Goal: Information Seeking & Learning: Learn about a topic

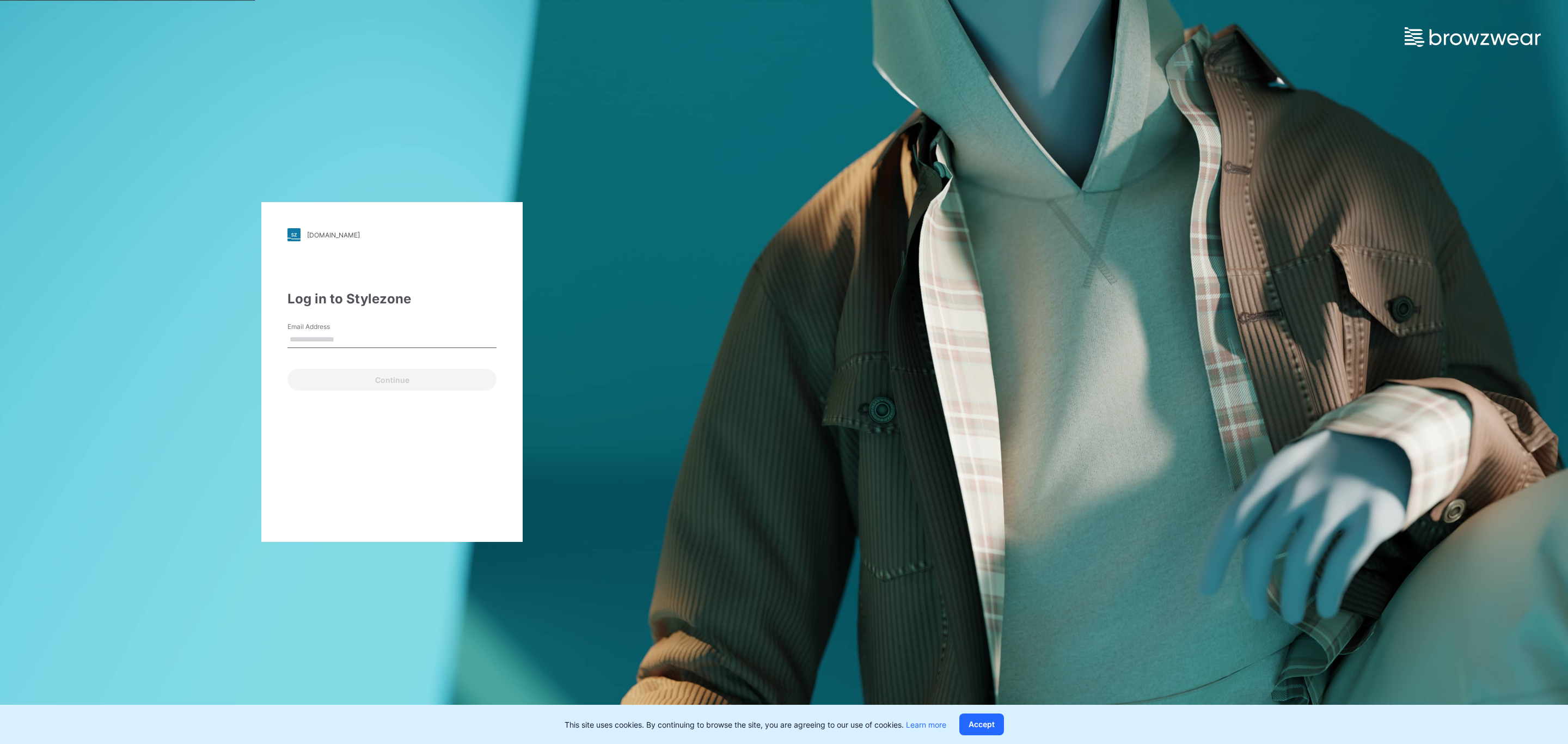
type input "**********"
click at [396, 372] on button "Continue" at bounding box center [391, 380] width 209 height 22
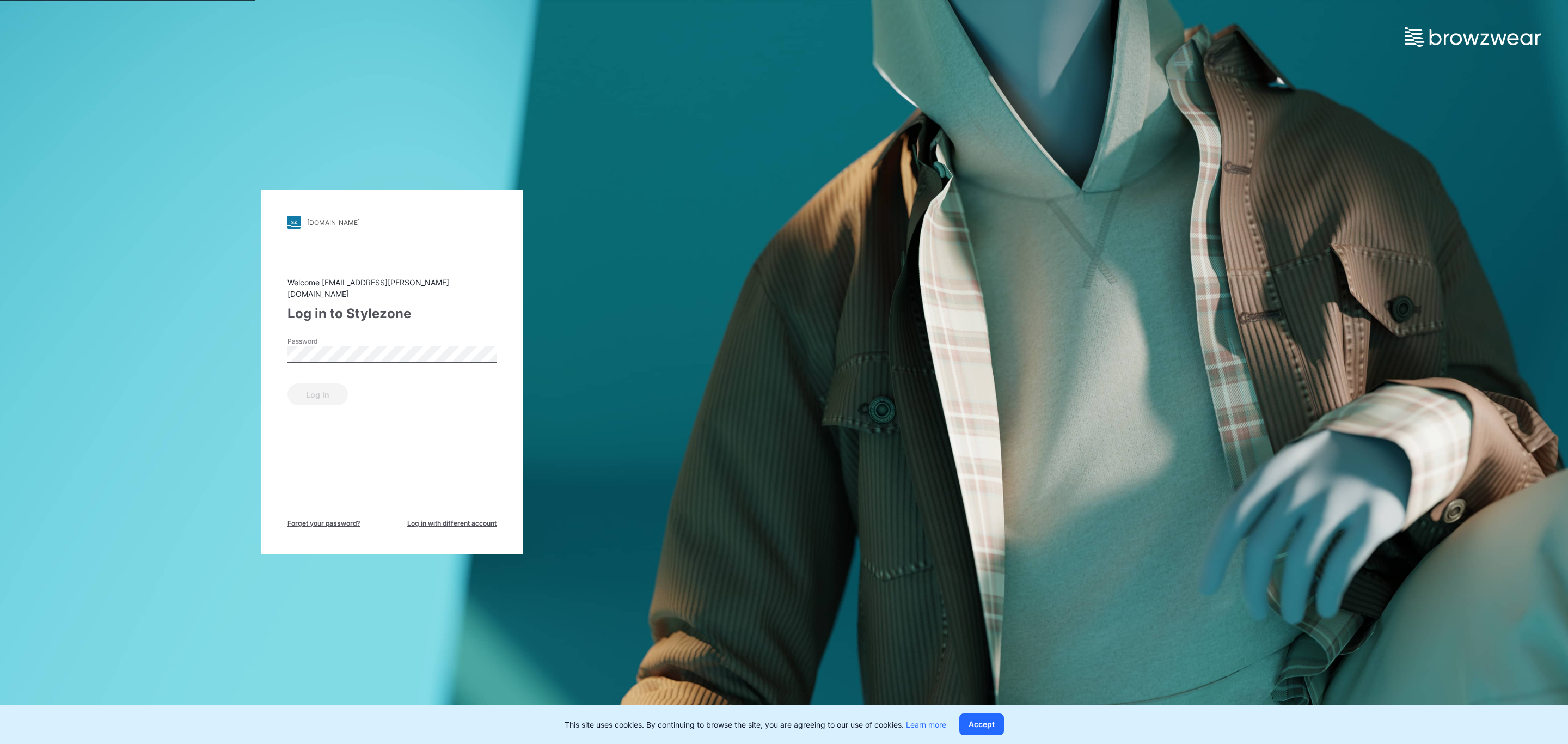
drag, startPoint x: 327, startPoint y: 362, endPoint x: 333, endPoint y: 358, distance: 7.2
click at [327, 363] on div "Password" at bounding box center [391, 353] width 209 height 32
click at [316, 390] on button "Log in" at bounding box center [317, 394] width 60 height 22
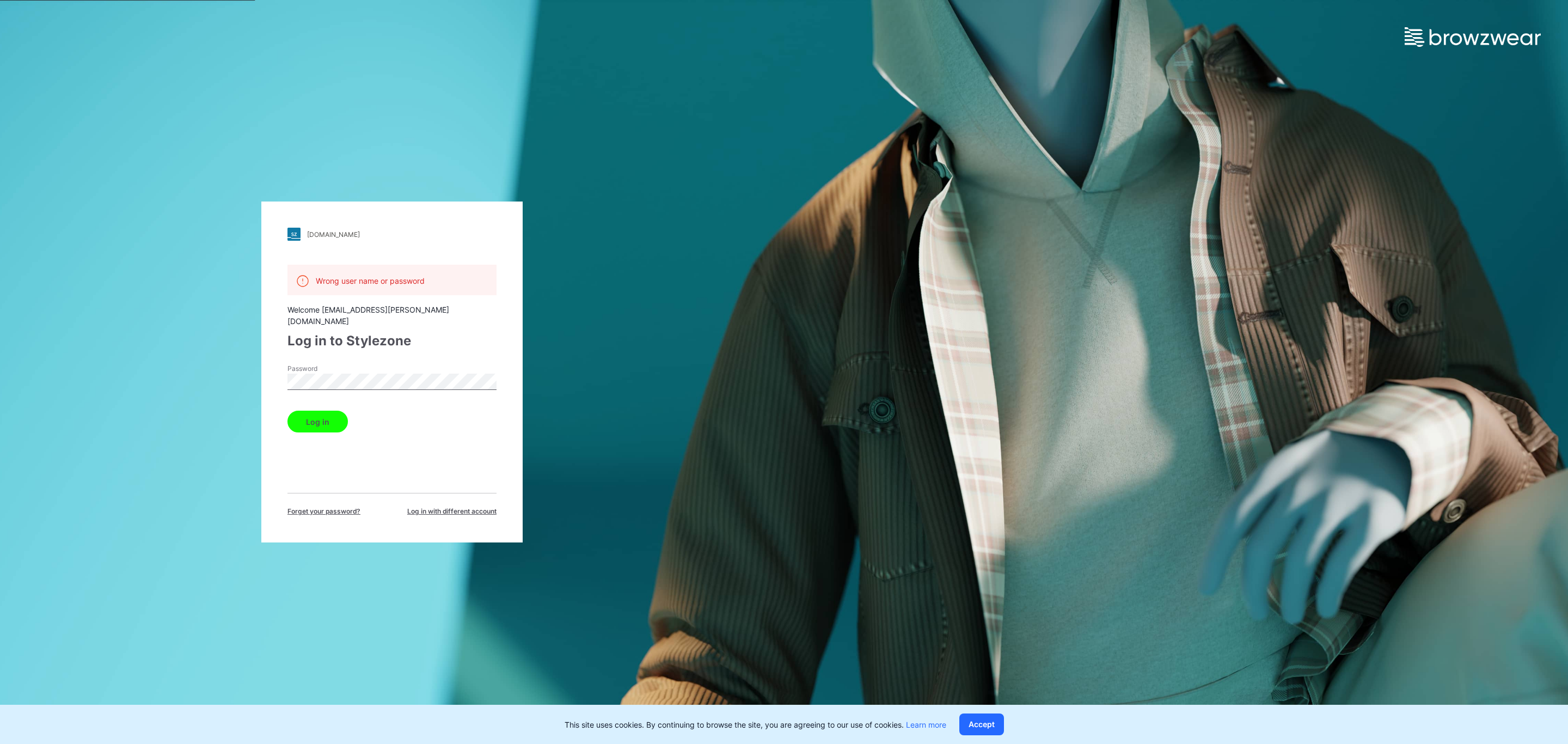
click at [336, 411] on button "Log in" at bounding box center [317, 422] width 60 height 22
click at [314, 407] on div "Log in" at bounding box center [391, 419] width 209 height 26
click at [314, 411] on button "Log in" at bounding box center [317, 422] width 60 height 22
click at [246, 376] on div "[DOMAIN_NAME] Loading... Wrong user name or password Welcome [EMAIL_ADDRESS][PE…" at bounding box center [392, 372] width 784 height 744
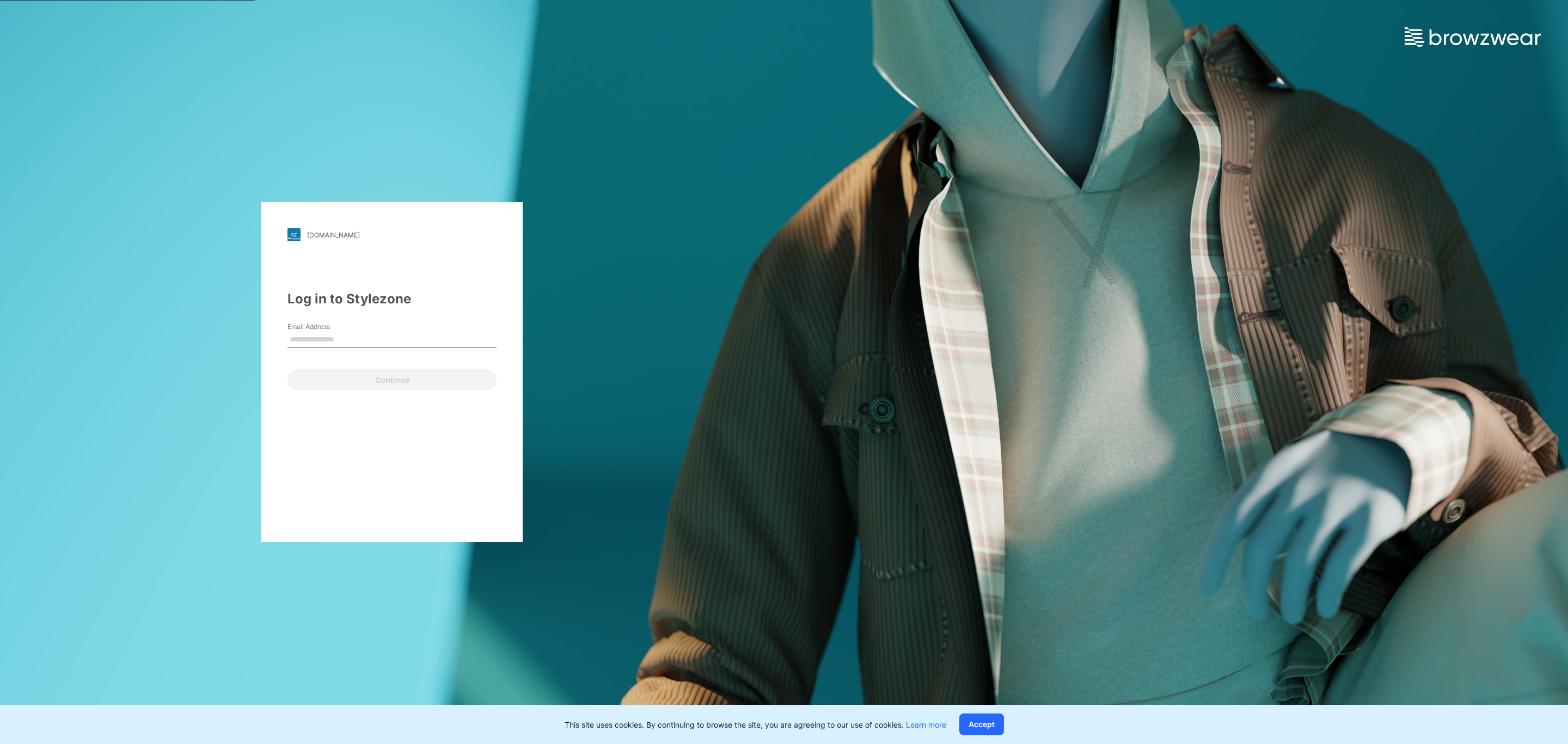
type input "**********"
click at [394, 372] on button "Continue" at bounding box center [391, 380] width 209 height 22
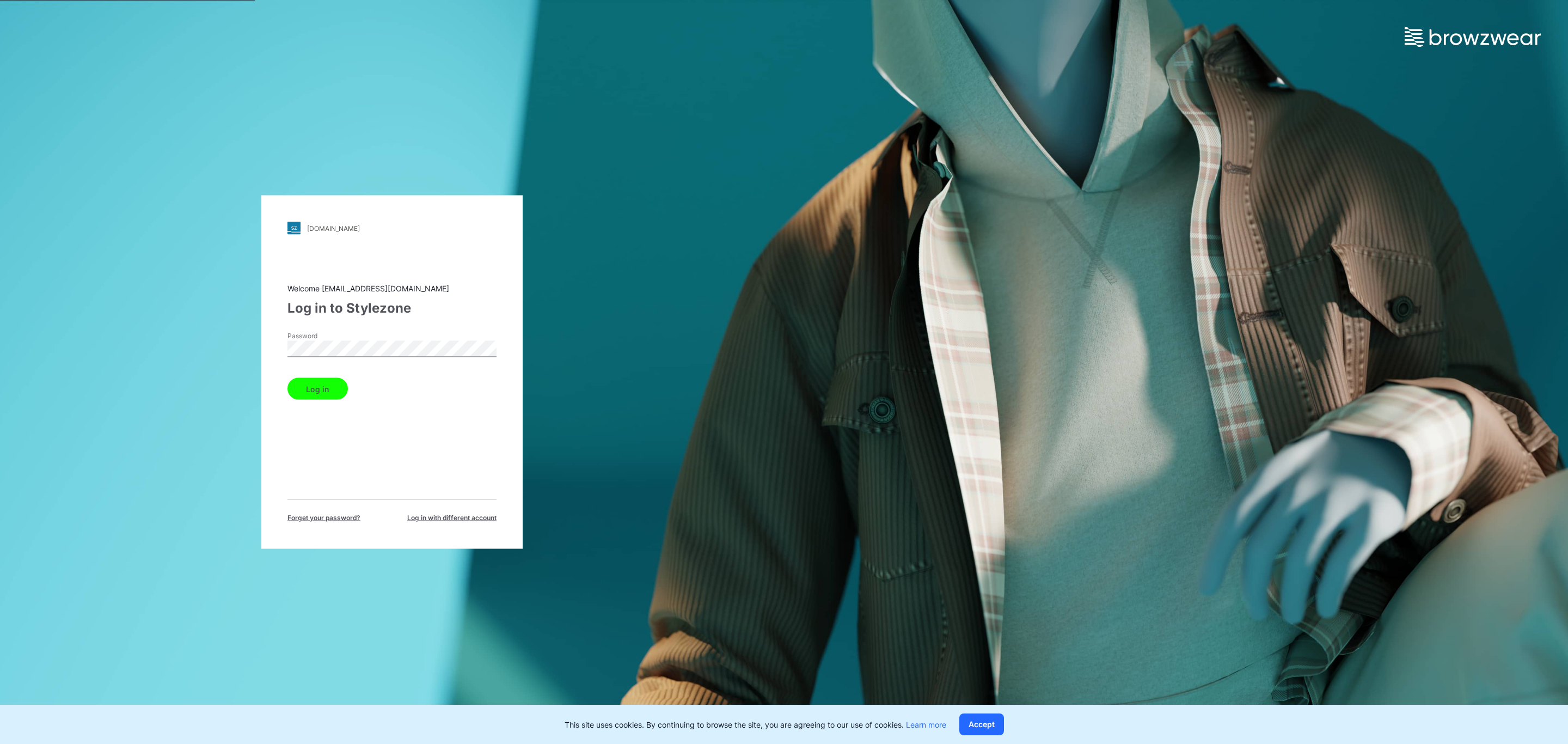
click at [315, 390] on button "Log in" at bounding box center [317, 389] width 60 height 22
click at [316, 458] on button "Log in" at bounding box center [317, 459] width 60 height 22
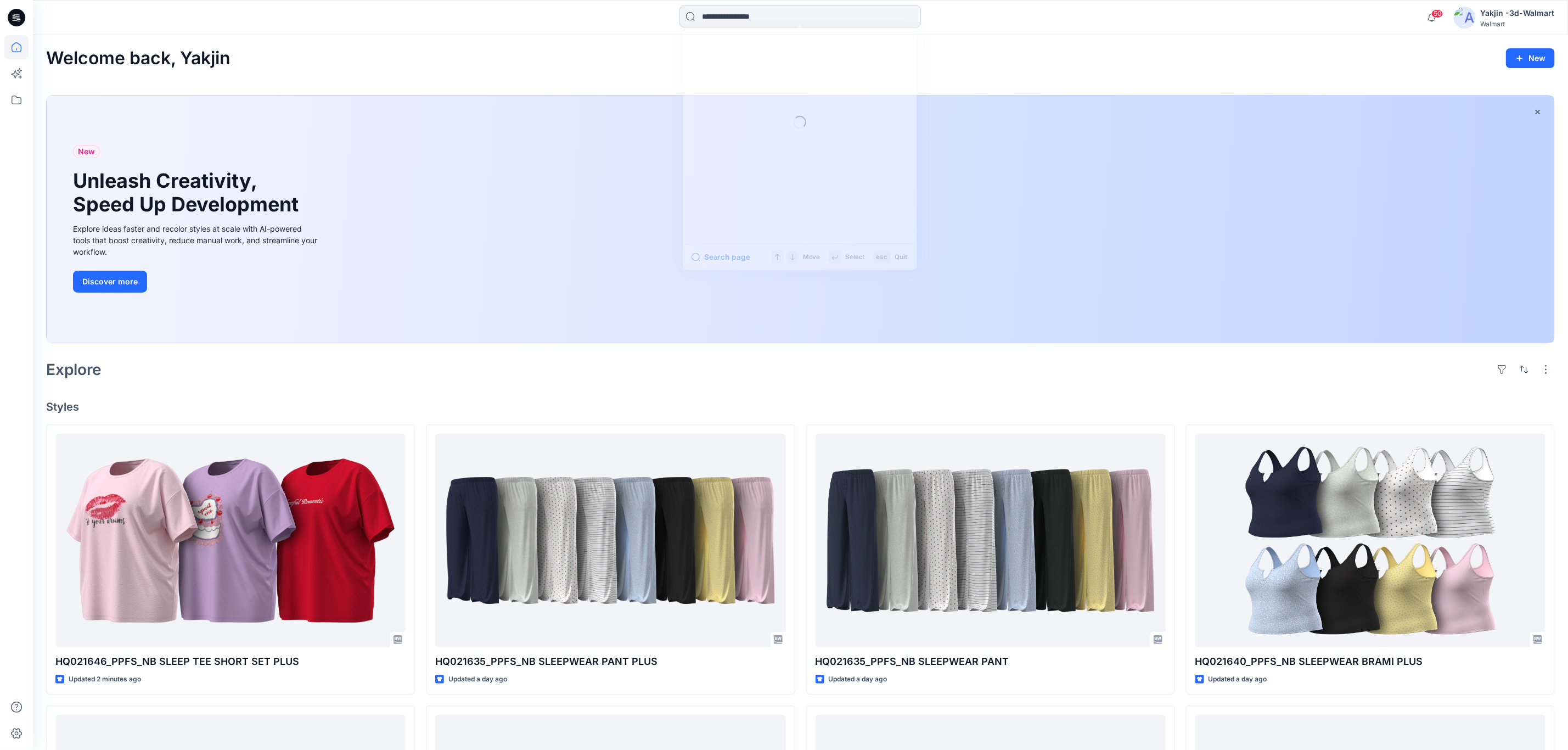
click at [761, 18] on input at bounding box center [799, 16] width 241 height 22
paste input "*"
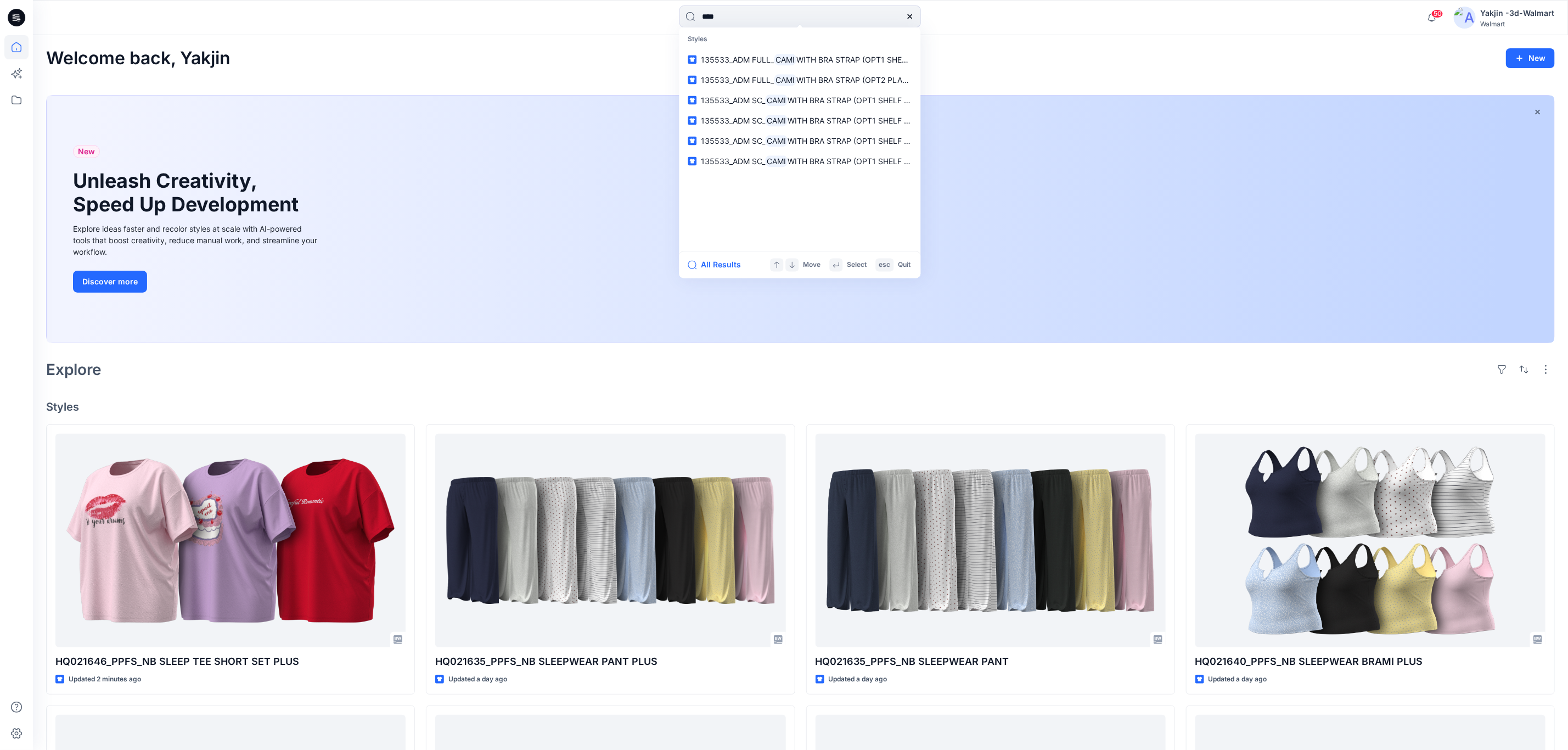
type input "****"
click at [62, 53] on h2 "Welcome back, Yakjin" at bounding box center [138, 58] width 184 height 20
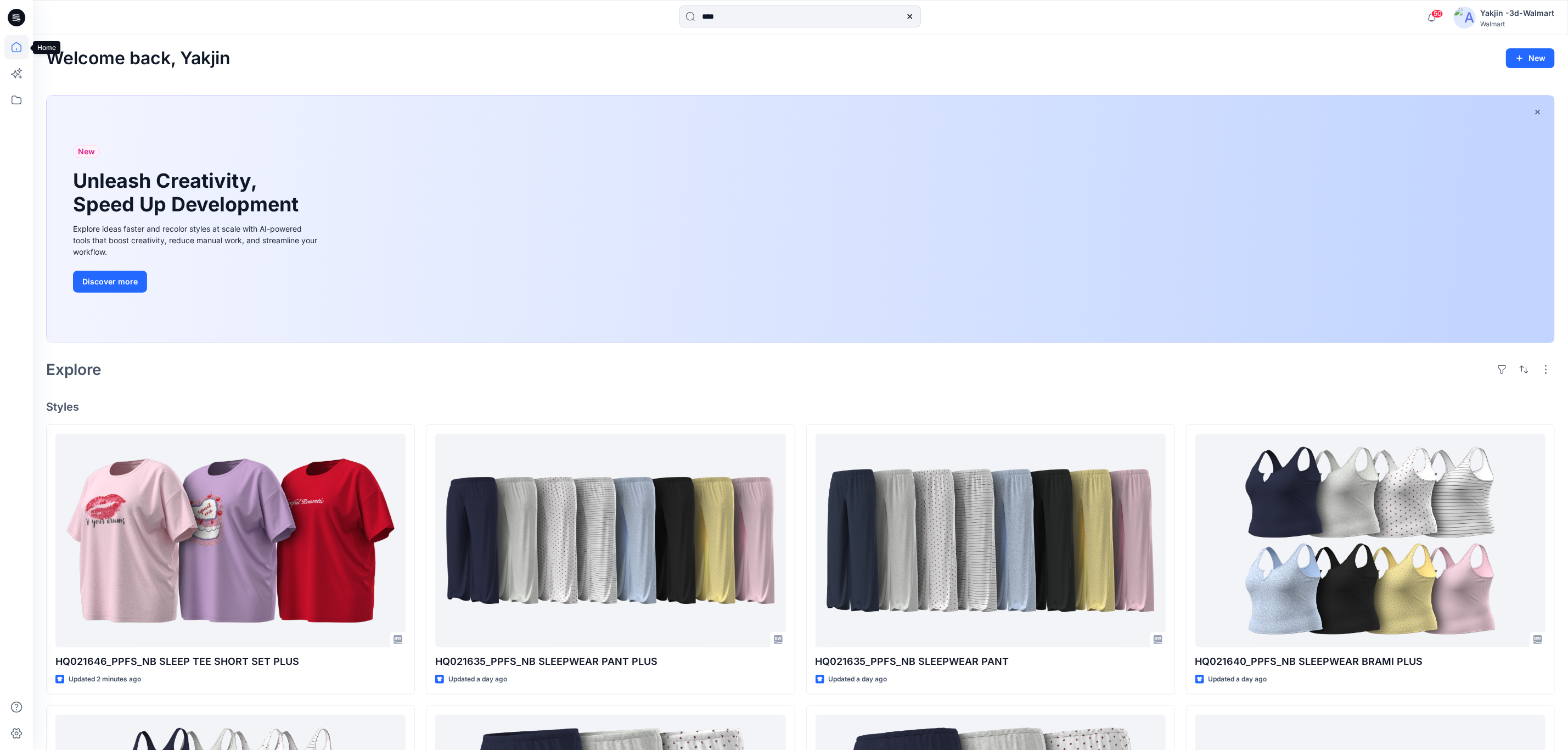
click at [14, 47] on icon at bounding box center [16, 47] width 24 height 24
click at [16, 18] on icon at bounding box center [18, 17] width 5 height 1
click at [26, 20] on div at bounding box center [16, 17] width 35 height 35
click at [682, 15] on input at bounding box center [799, 16] width 241 height 22
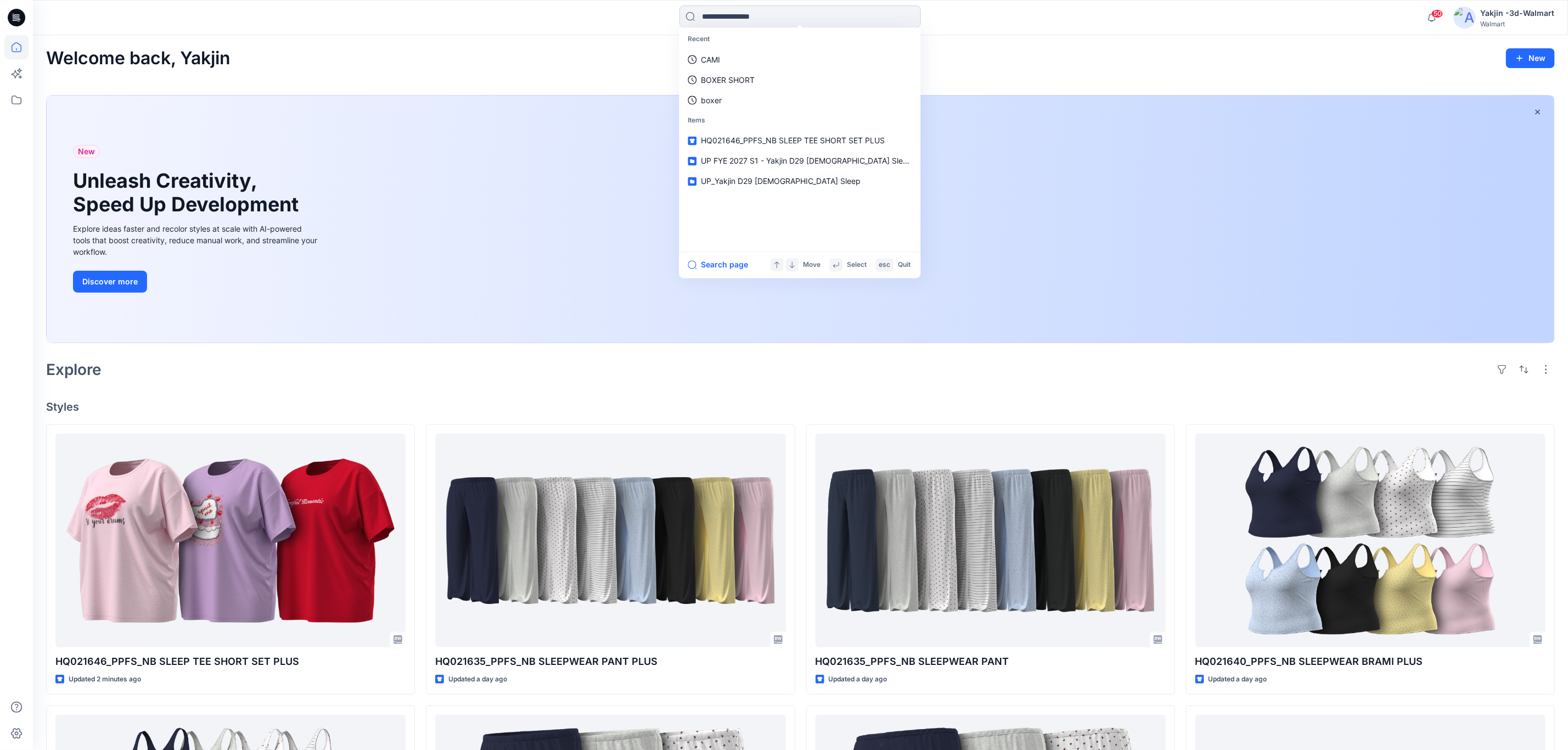
click at [692, 17] on input at bounding box center [799, 16] width 241 height 22
click at [731, 17] on input at bounding box center [799, 16] width 241 height 22
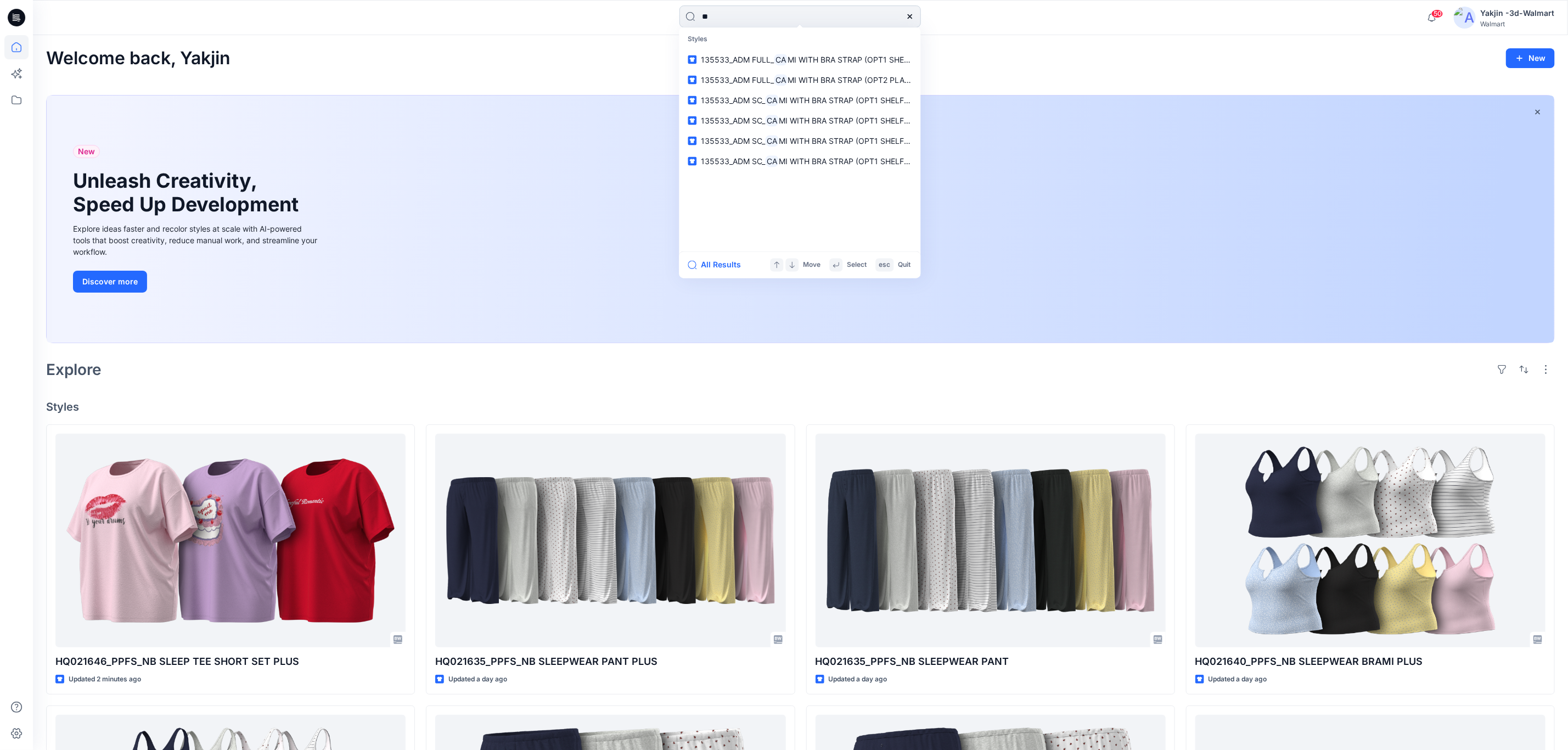
type input "*"
type input "**********"
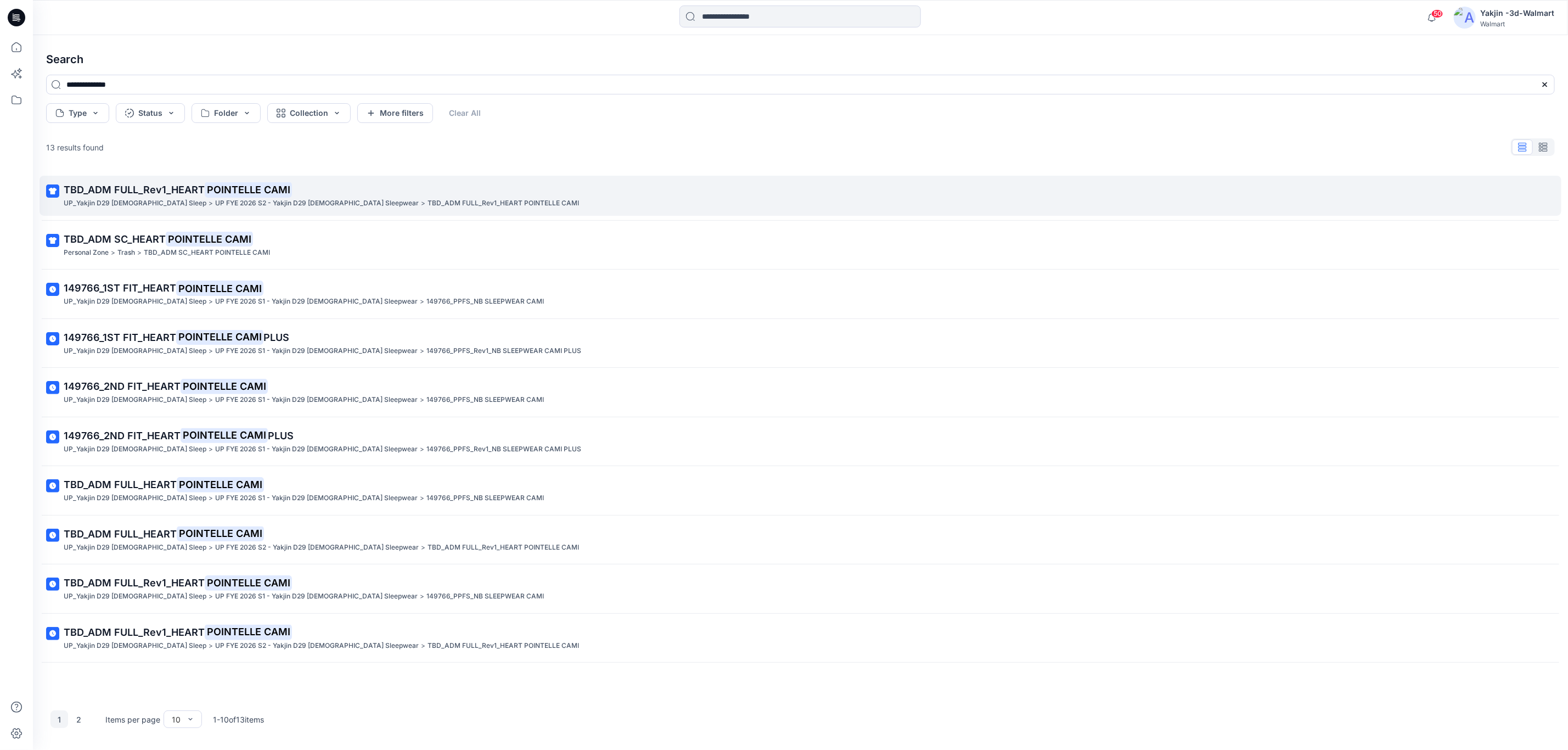
click at [253, 193] on mark "POINTELLE CAMI" at bounding box center [248, 189] width 87 height 15
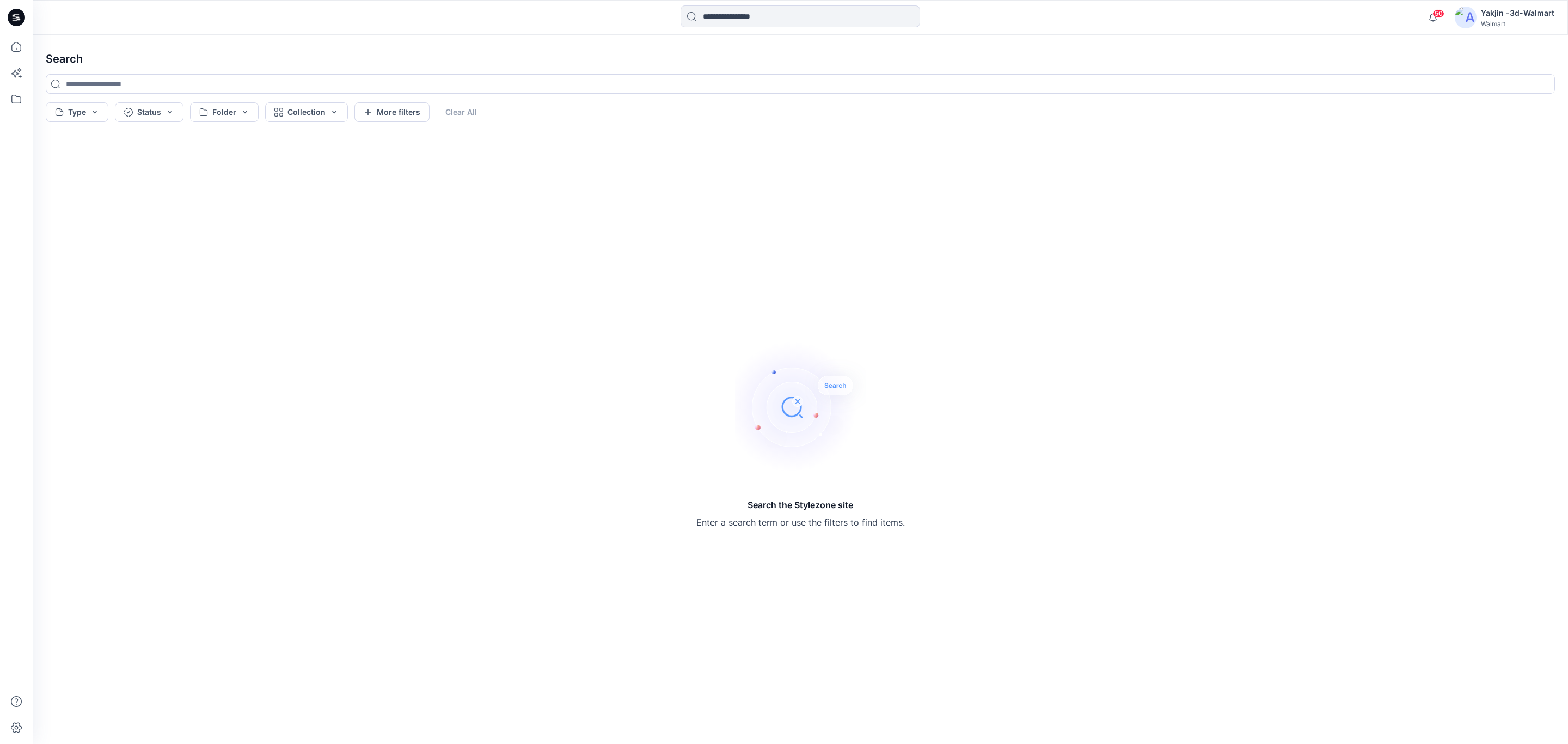
click at [763, 30] on div "50 Notifications Your style HQ021646_PPFS_NB SLEEP TEE SHORT SET PLUS is ready …" at bounding box center [799, 17] width 1535 height 35
click at [776, 9] on input at bounding box center [800, 16] width 240 height 22
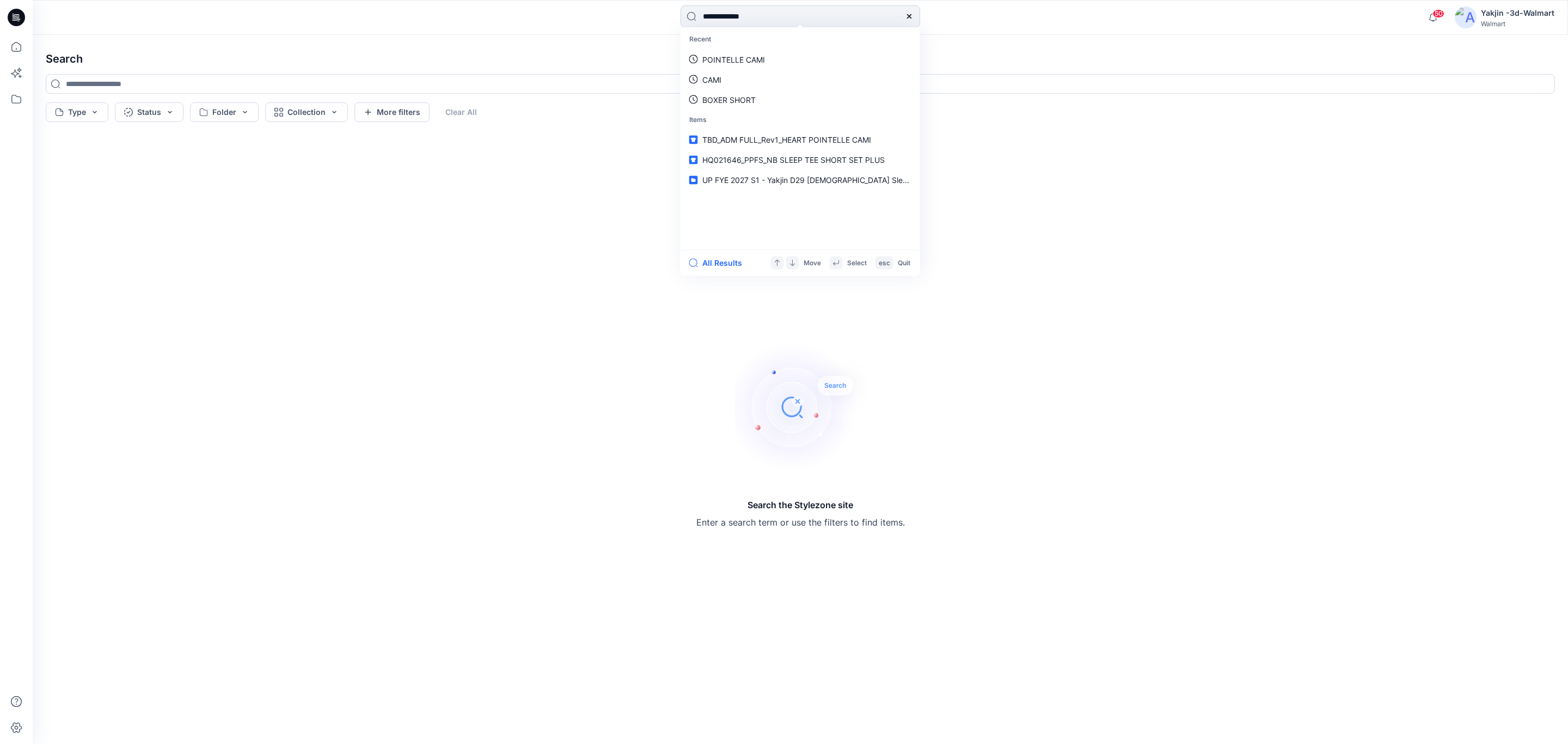
type input "**********"
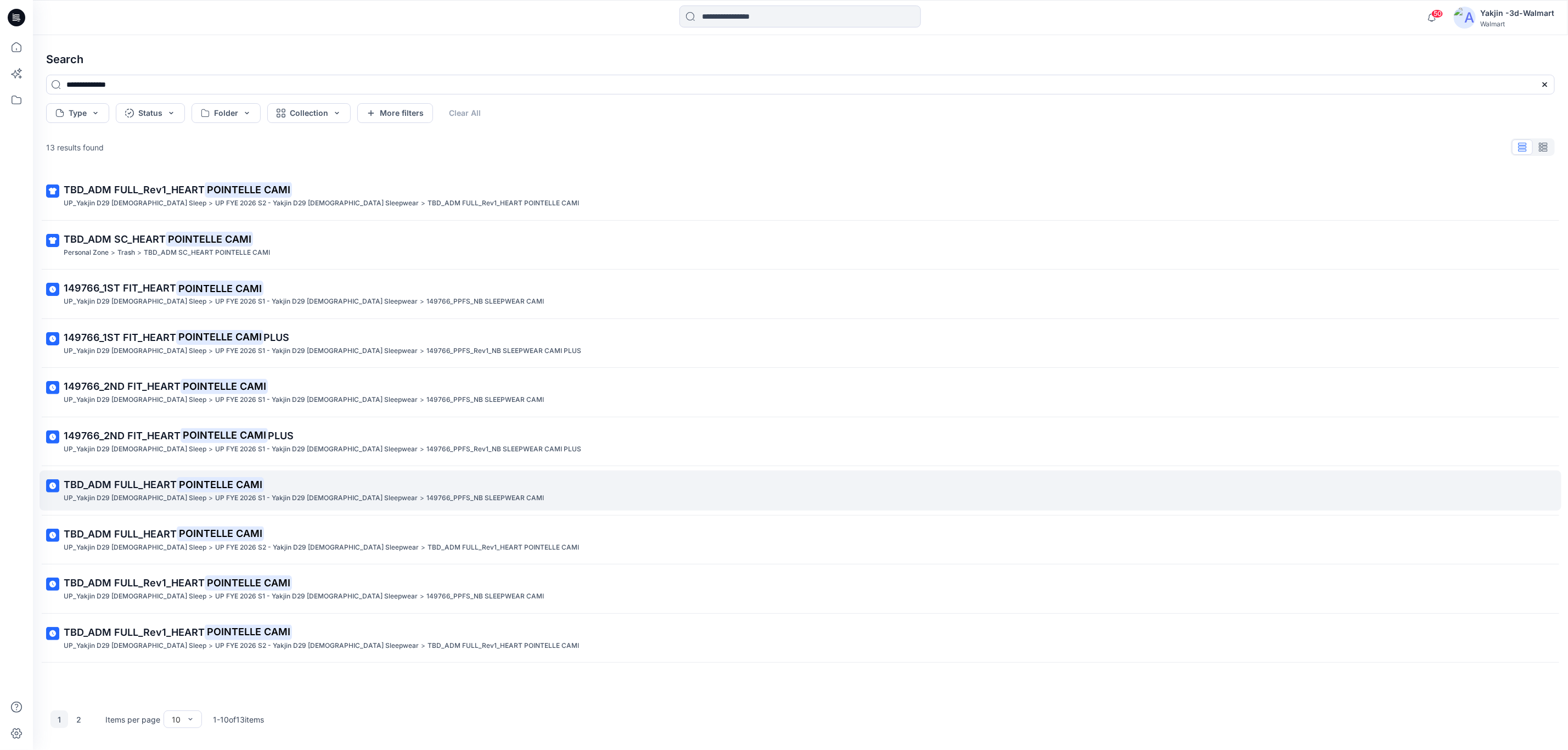
click at [215, 496] on p "UP FYE 2026 S1 - Yakjin D29 Ladies Sleepwear" at bounding box center [316, 498] width 203 height 12
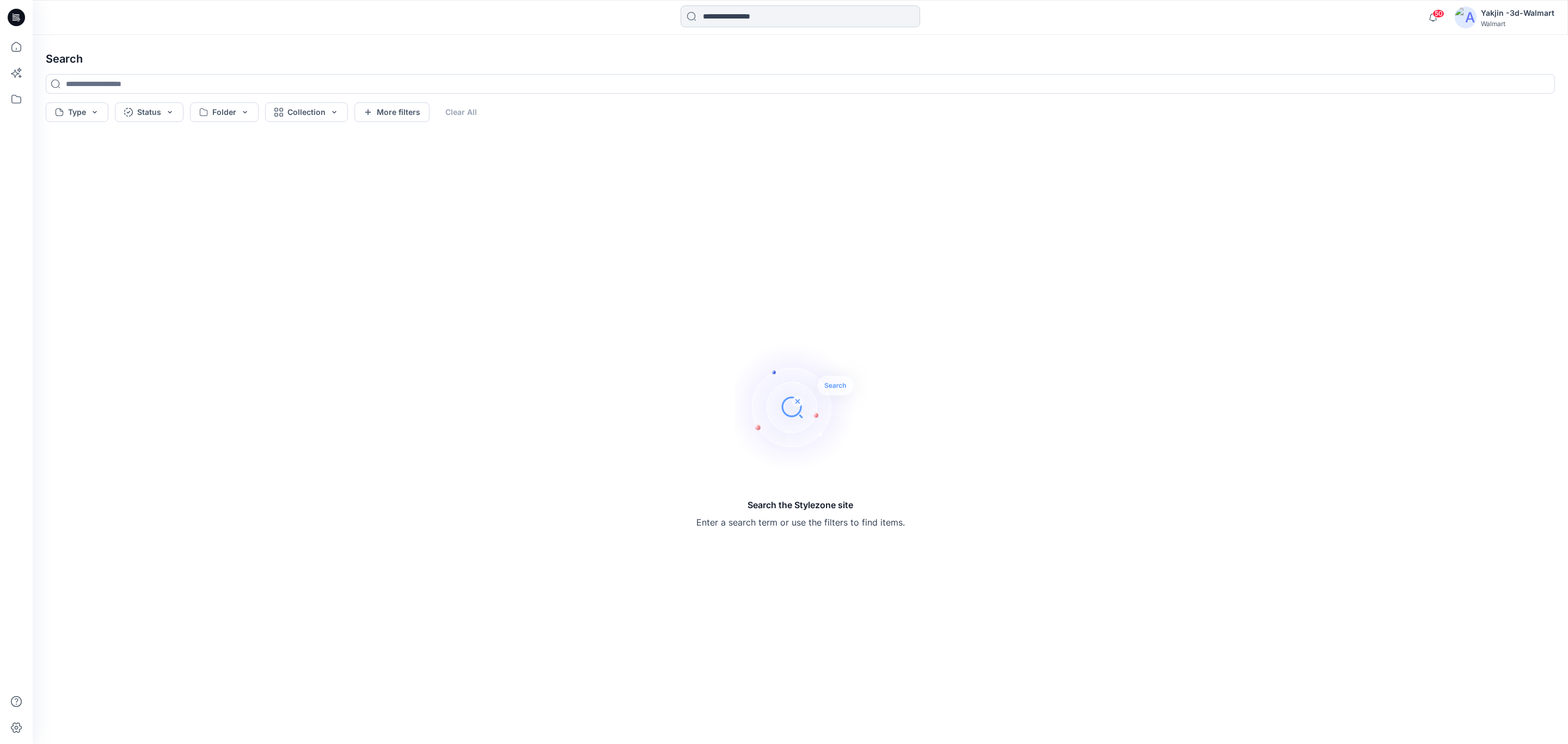
click at [725, 19] on input at bounding box center [800, 16] width 240 height 22
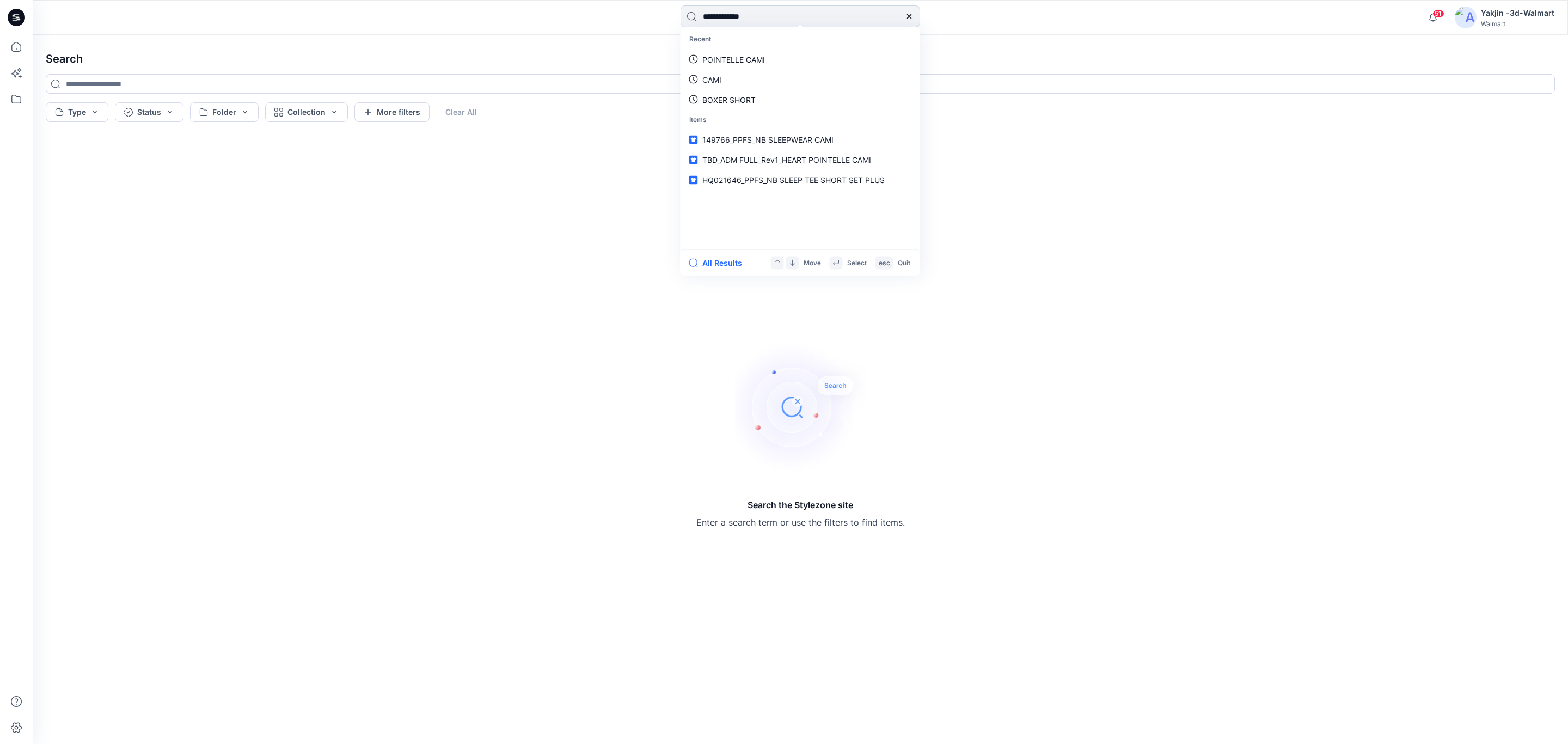
type input "**********"
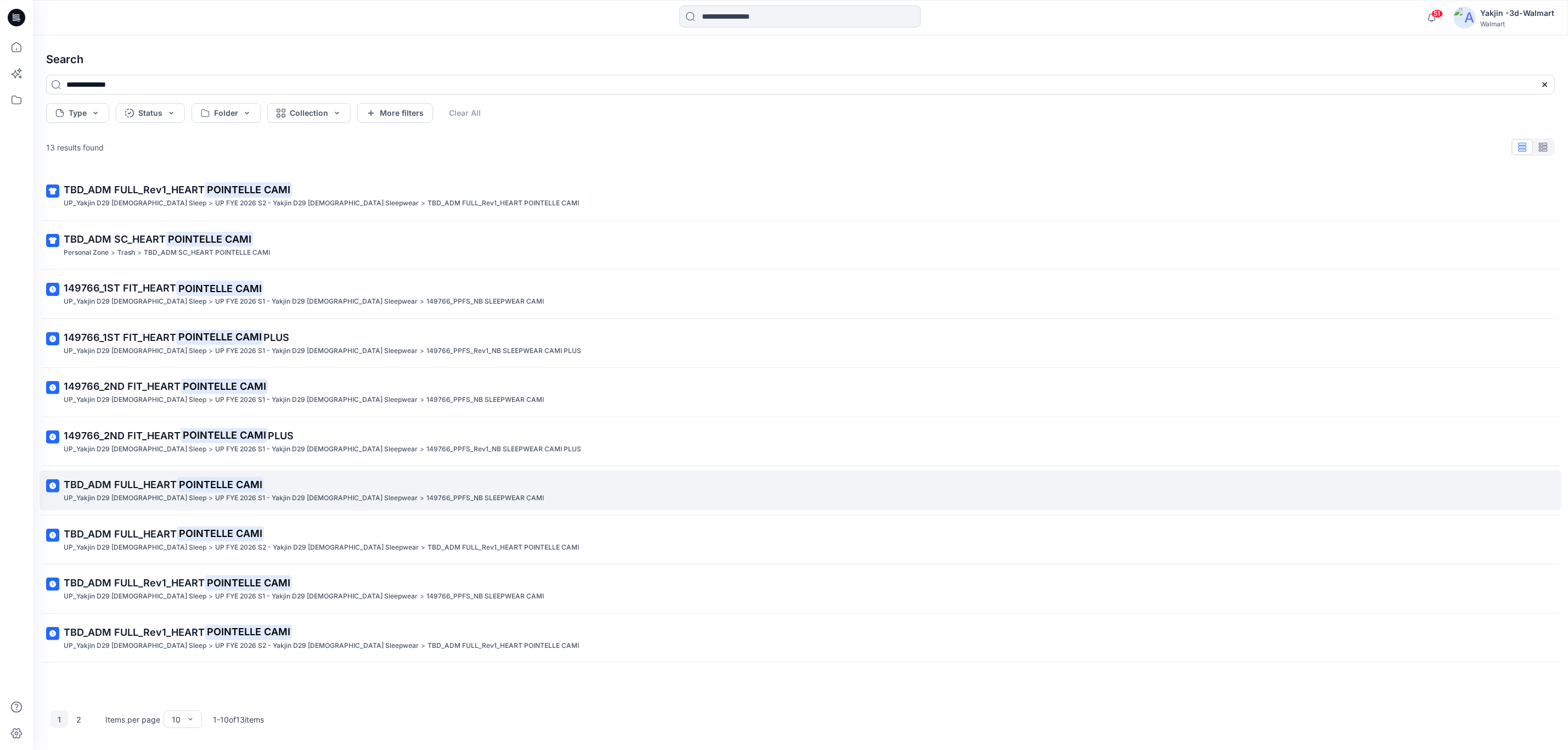
click at [197, 483] on mark "POINTELLE CAMI" at bounding box center [220, 484] width 87 height 15
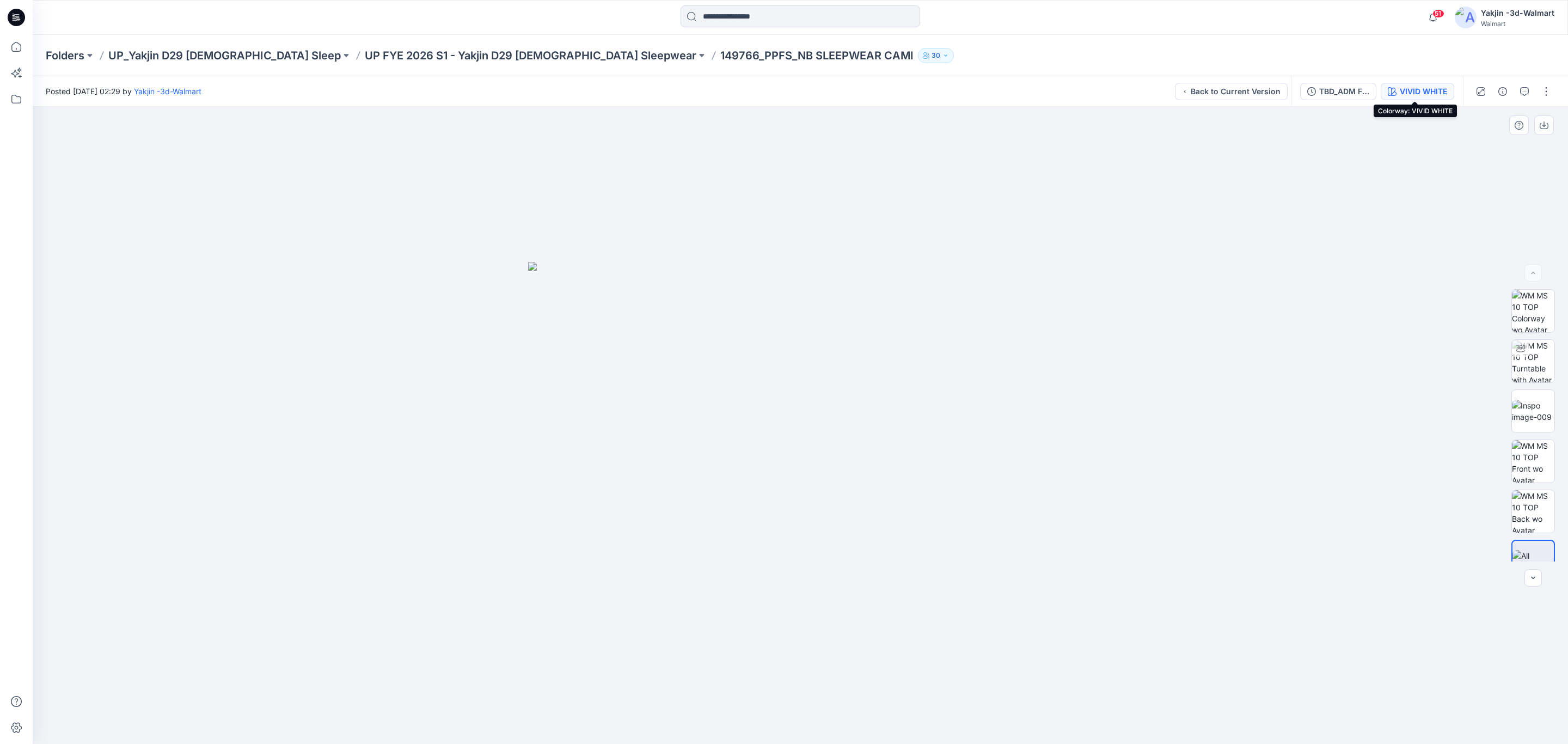
click at [1427, 90] on div "VIVID WHITE" at bounding box center [1423, 91] width 48 height 12
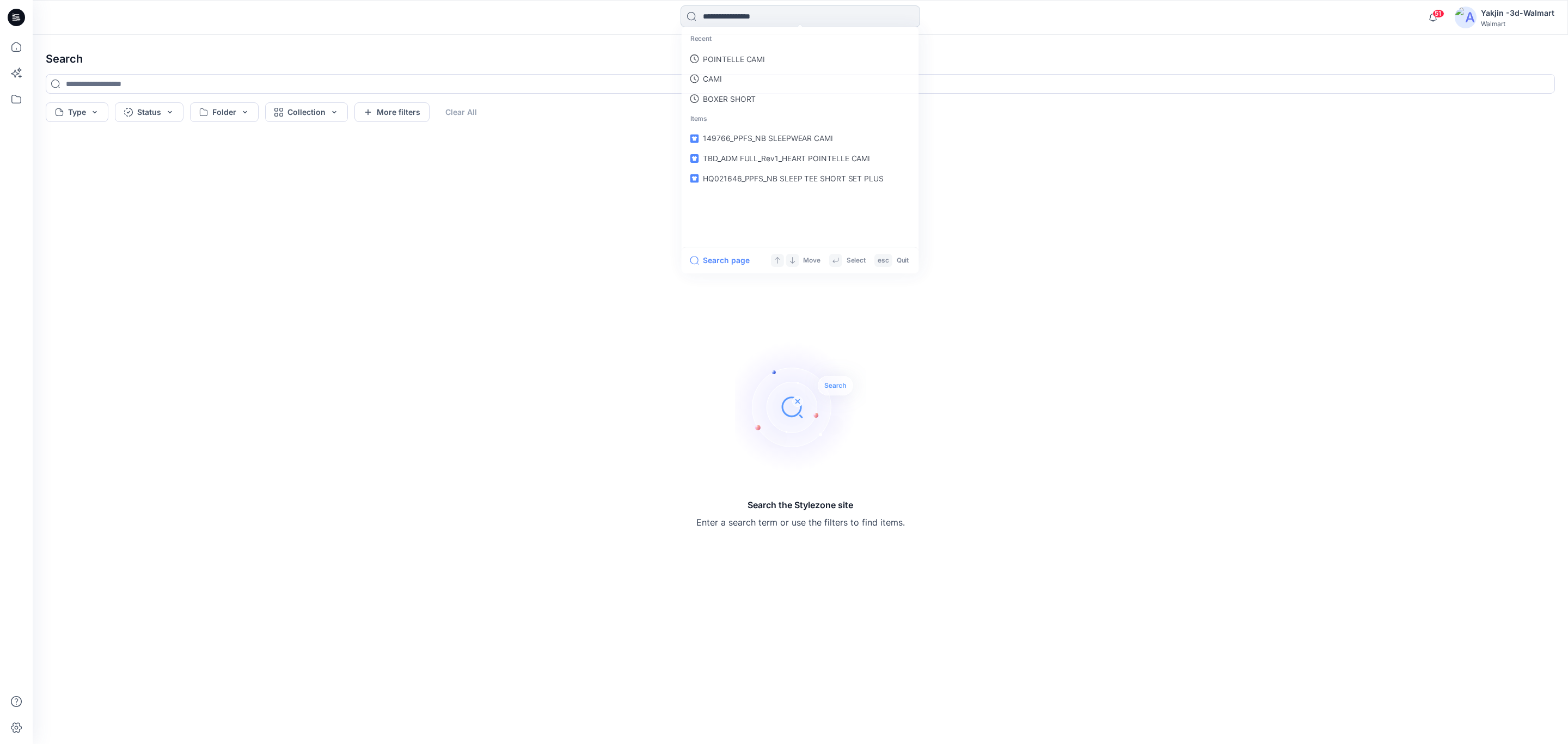
click at [776, 10] on input at bounding box center [800, 16] width 240 height 22
click at [683, 49] on link "POINTELLE CAMI" at bounding box center [800, 59] width 235 height 20
type input "**********"
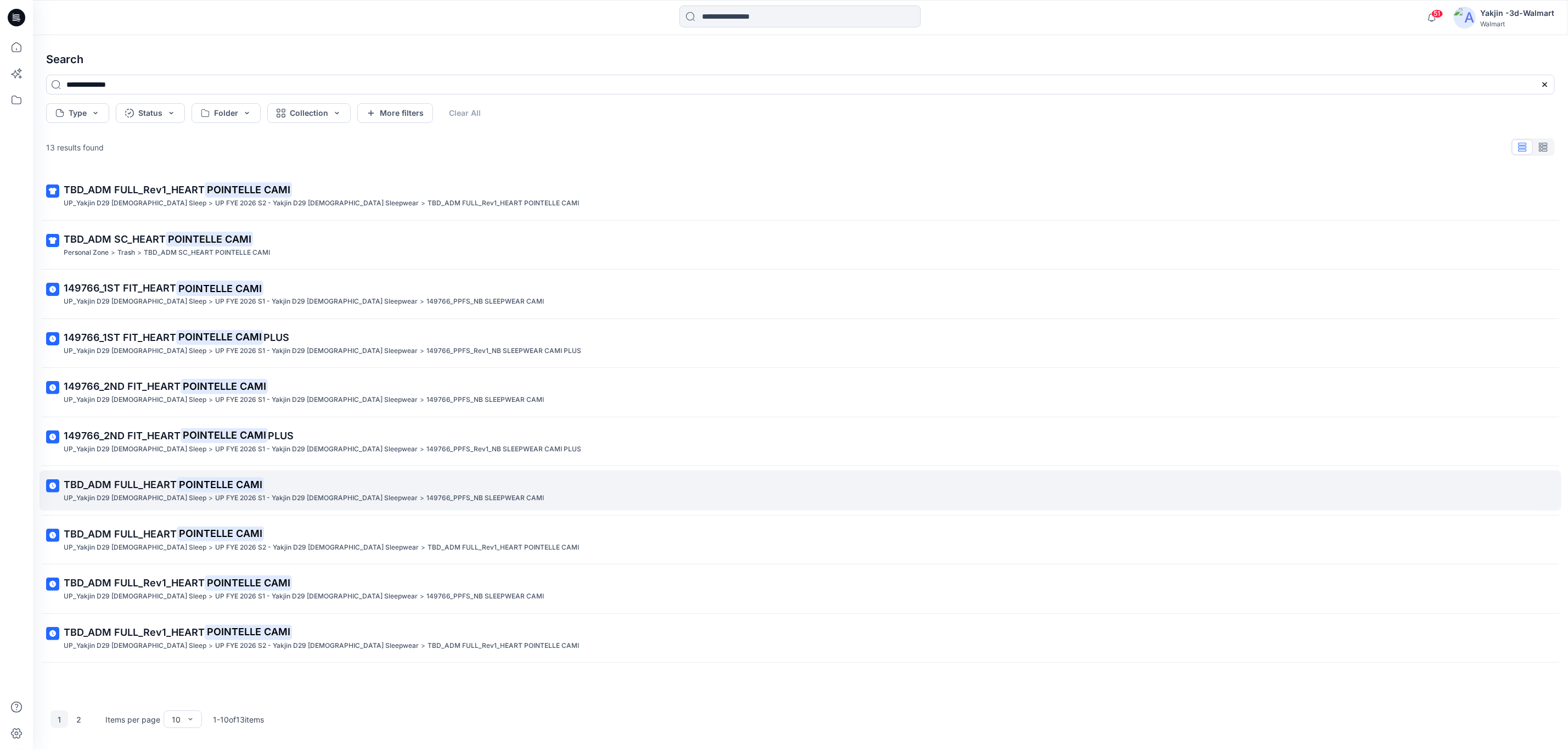
click at [176, 488] on span "TBD_ADM FULL_HEART" at bounding box center [119, 484] width 113 height 12
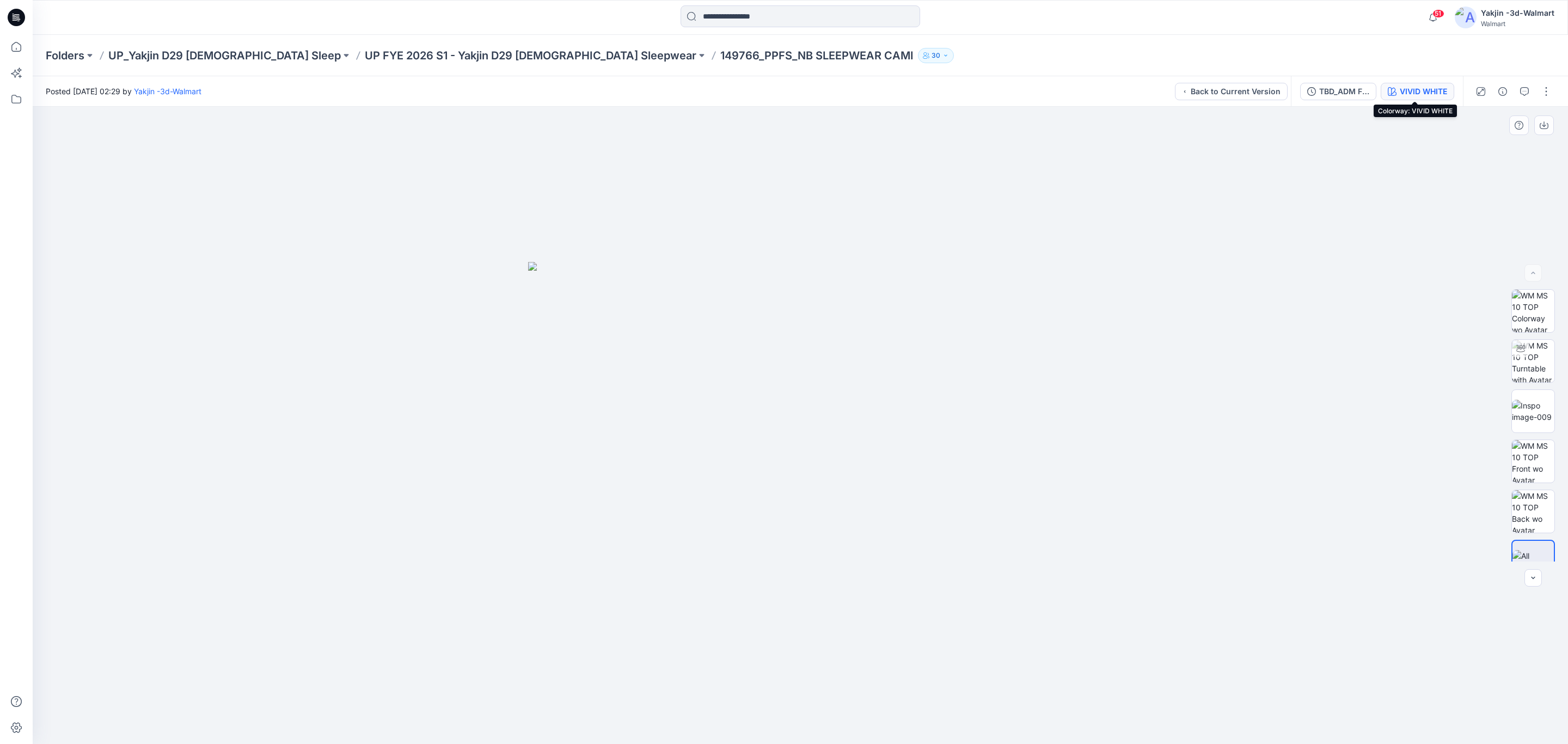
click at [1433, 92] on div "VIVID WHITE" at bounding box center [1423, 91] width 48 height 12
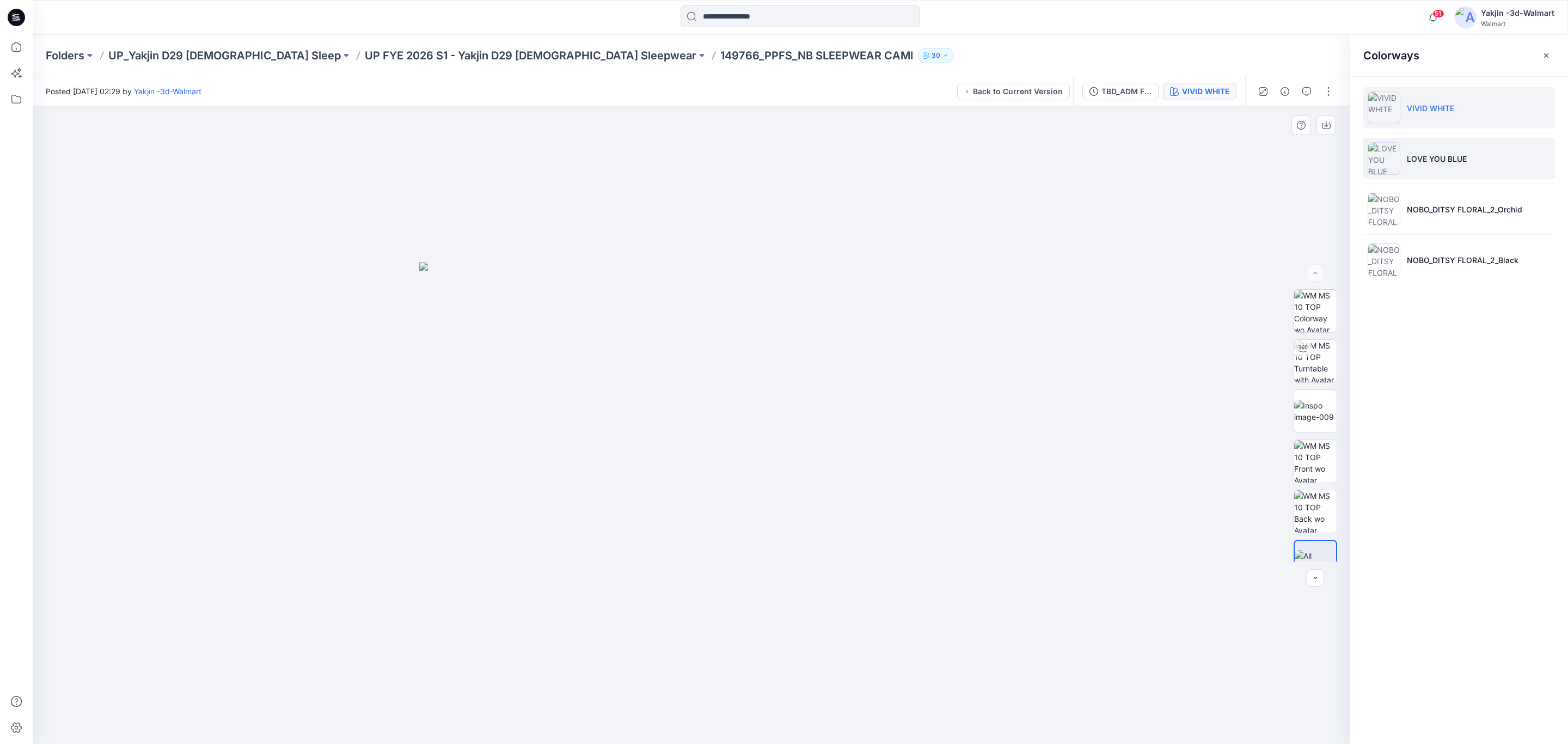
click at [1449, 159] on p "LOVE YOU BLUE" at bounding box center [1436, 159] width 60 height 12
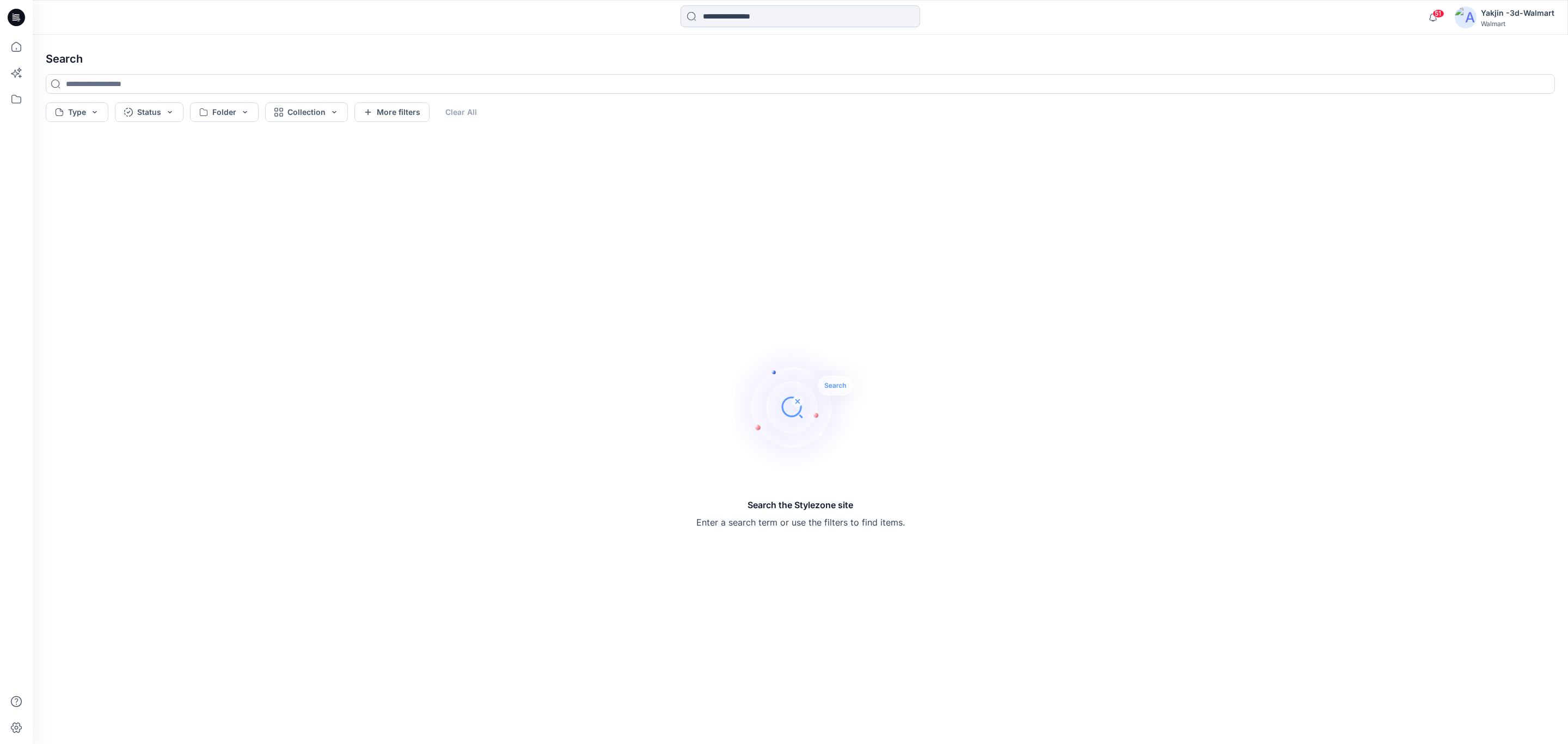
click at [719, 19] on input at bounding box center [800, 16] width 240 height 22
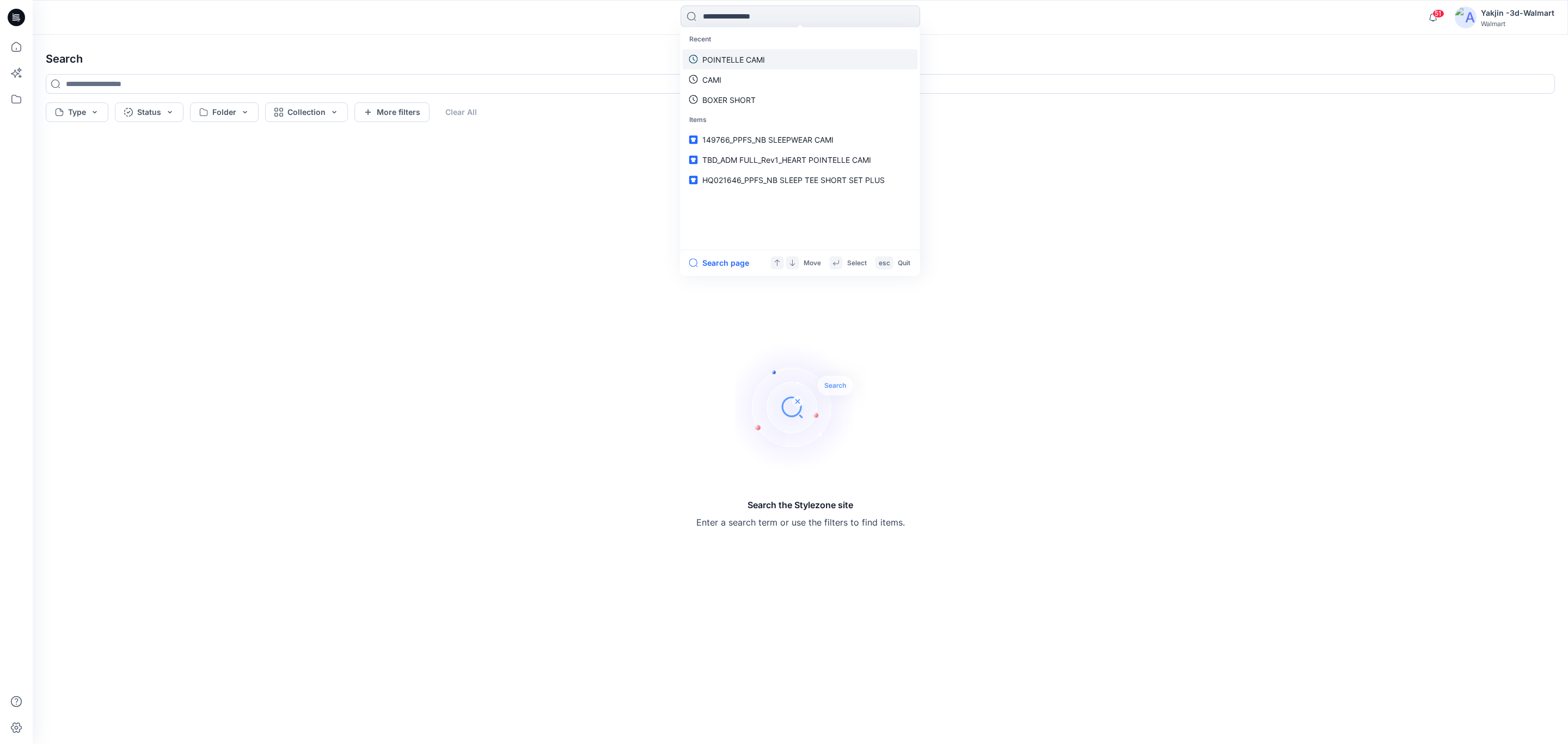
click at [755, 59] on p "POINTELLE CAMI" at bounding box center [734, 58] width 63 height 12
type input "**********"
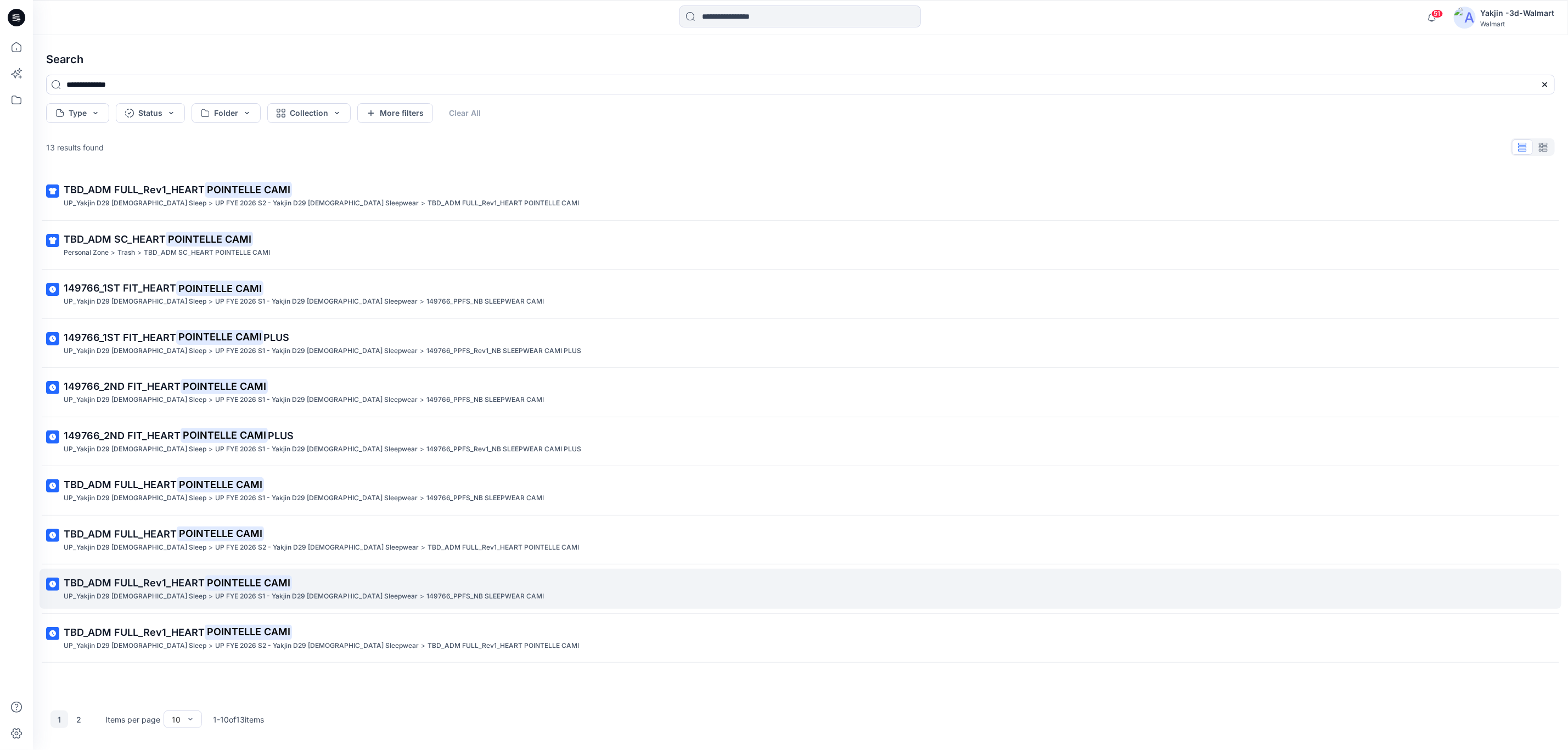
click at [200, 591] on p "TBD_ADM FULL_Rev1_HEART POINTELLE CAMI" at bounding box center [798, 583] width 1471 height 15
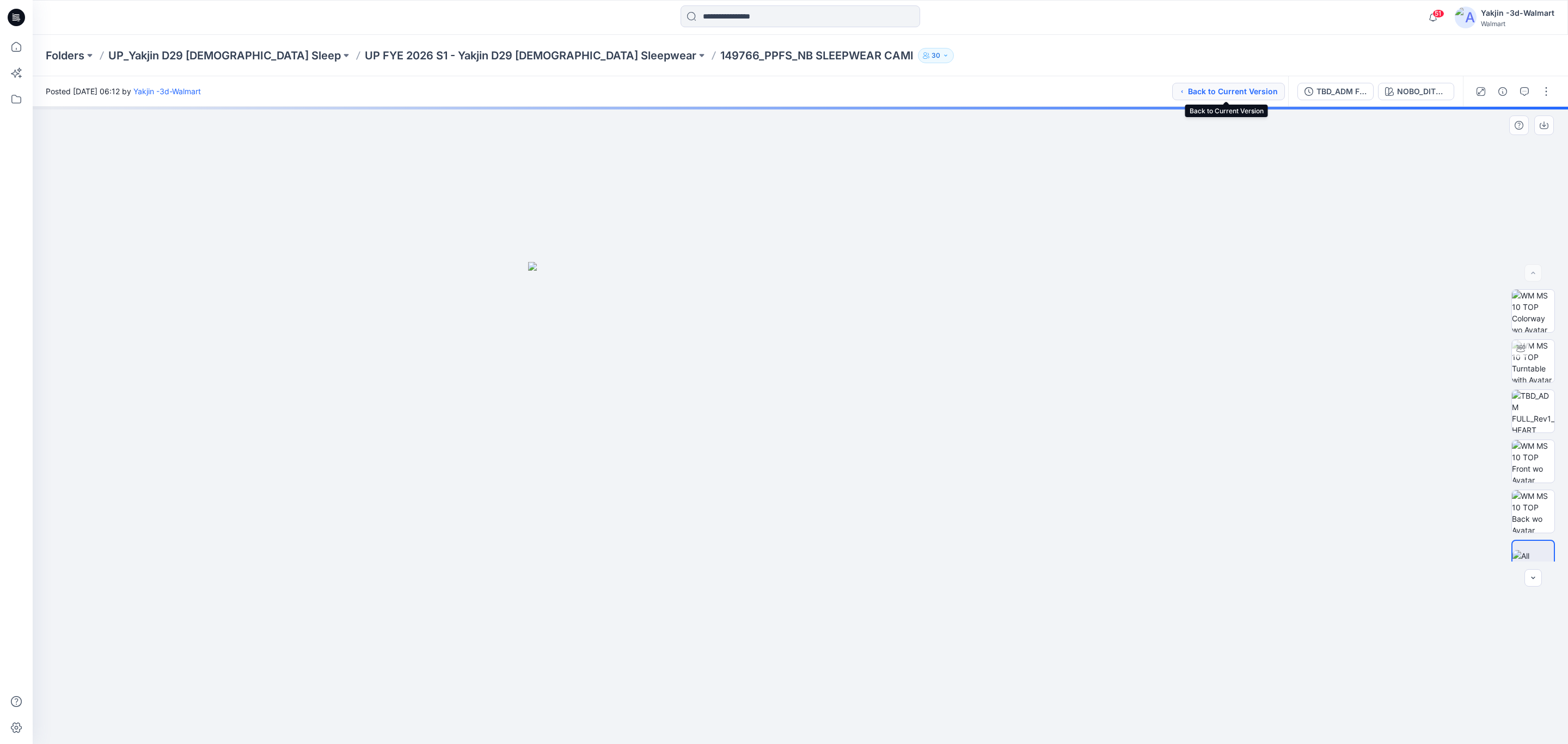
click at [1194, 88] on button "Back to Current Version" at bounding box center [1229, 91] width 113 height 17
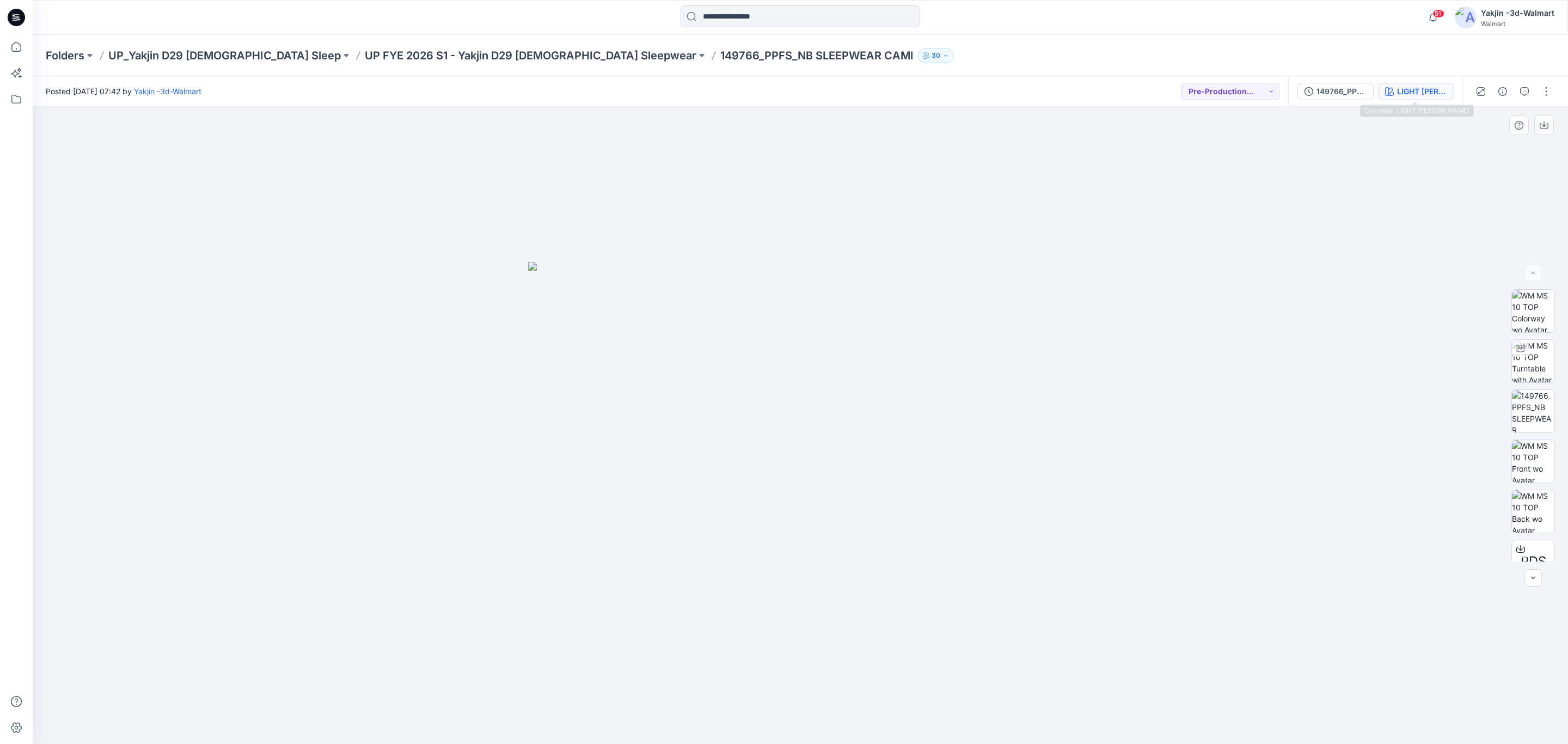
click at [1405, 85] on div "LIGHT GREY HEATHER" at bounding box center [1422, 91] width 50 height 12
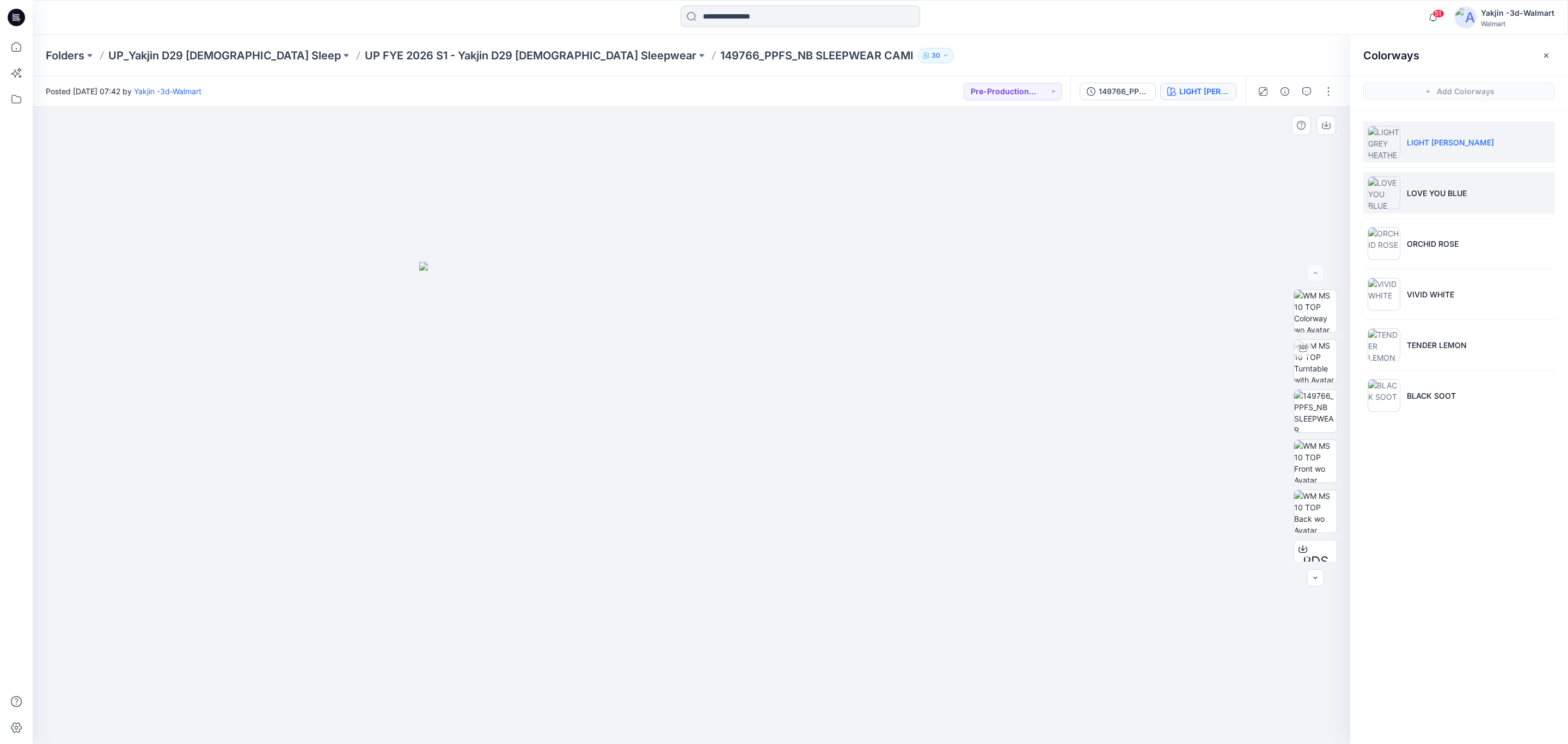
click at [1431, 188] on p "LOVE YOU BLUE" at bounding box center [1436, 193] width 60 height 12
click at [1309, 468] on img at bounding box center [1314, 460] width 42 height 42
click at [1333, 123] on button "button" at bounding box center [1326, 126] width 20 height 20
click at [1443, 141] on p "LIGHT GREY HEATHER" at bounding box center [1450, 142] width 87 height 12
click at [1438, 193] on p "LOVE YOU BLUE" at bounding box center [1436, 193] width 60 height 12
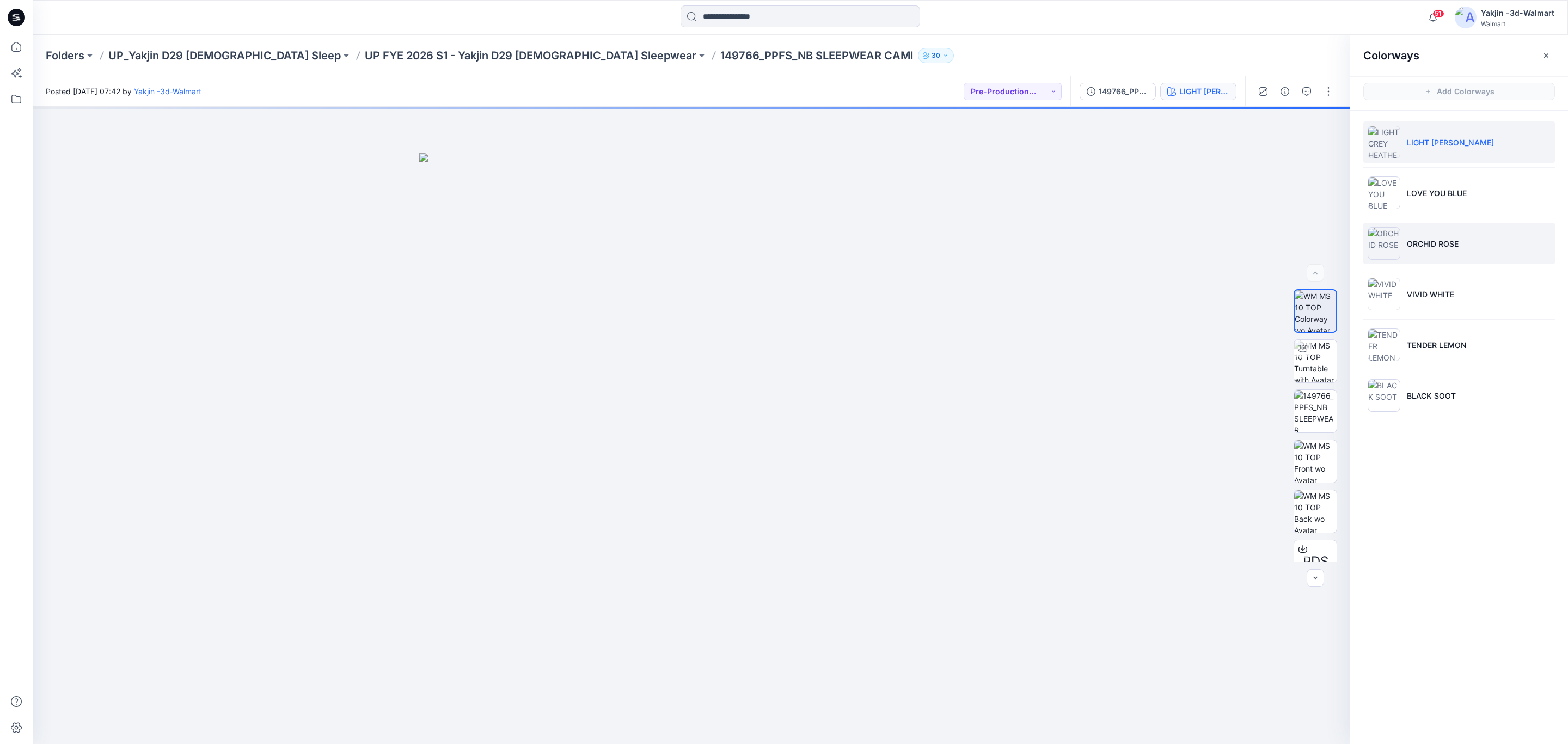
drag, startPoint x: 1421, startPoint y: 238, endPoint x: 1420, endPoint y: 250, distance: 12.0
click at [1421, 239] on li "ORCHID ROSE" at bounding box center [1459, 243] width 192 height 41
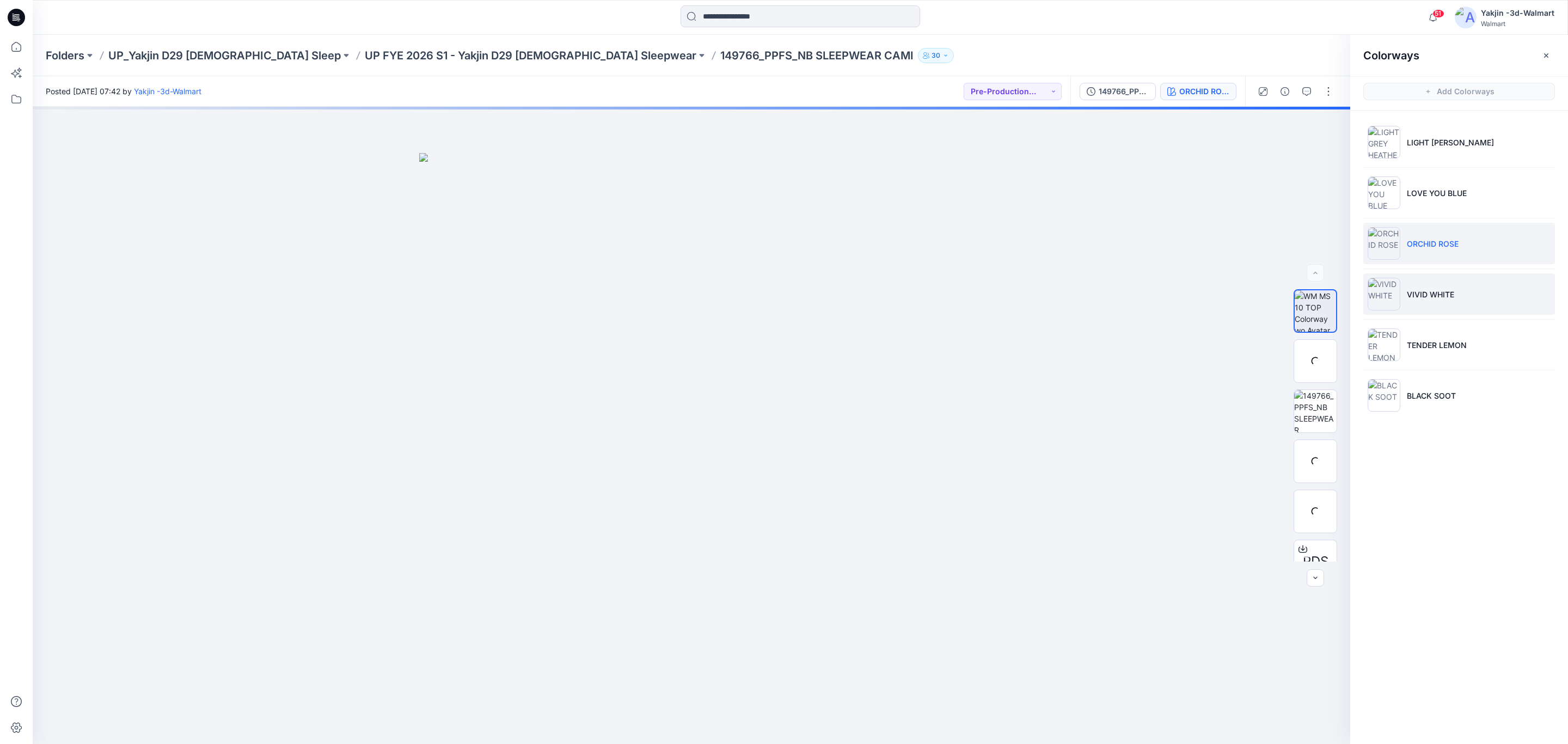
click at [1391, 310] on img at bounding box center [1383, 293] width 32 height 32
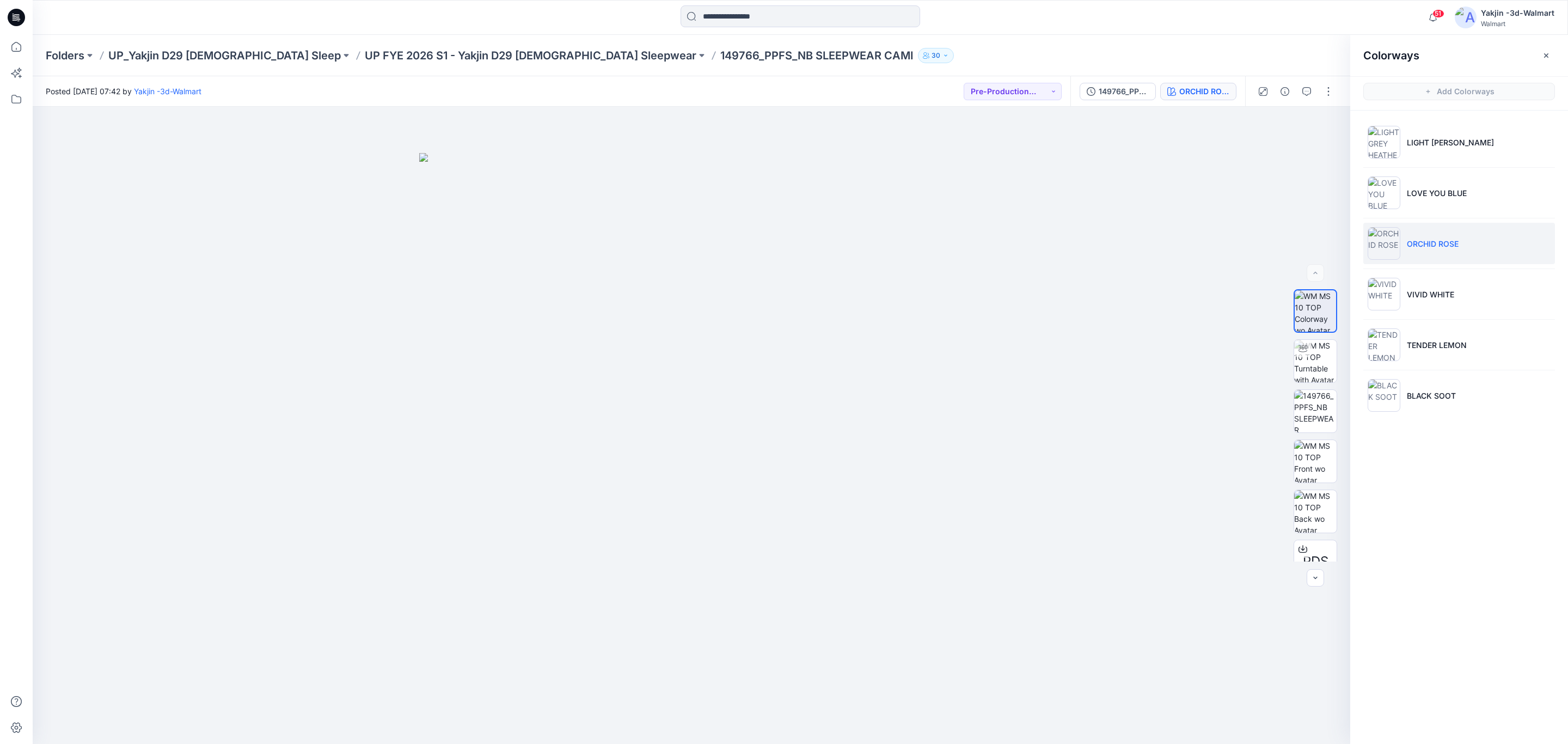
click at [1413, 238] on li "ORCHID ROSE" at bounding box center [1459, 243] width 192 height 41
click at [1421, 286] on li "VIVID WHITE" at bounding box center [1459, 294] width 192 height 41
click at [1433, 338] on li "TENDER LEMON" at bounding box center [1459, 345] width 192 height 41
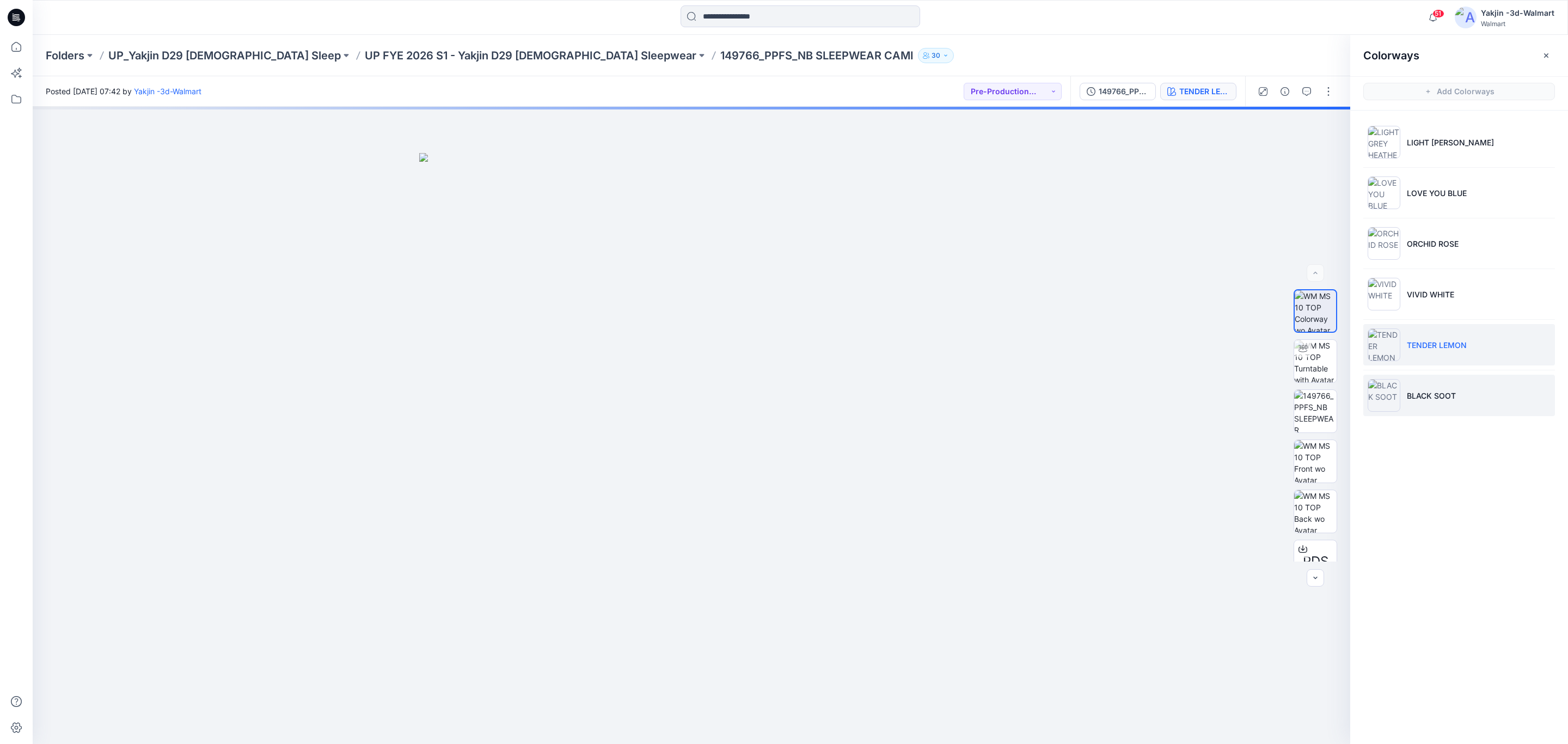
click at [1439, 394] on p "BLACK SOOT" at bounding box center [1431, 396] width 49 height 12
click at [1449, 187] on li "LOVE YOU BLUE" at bounding box center [1459, 193] width 192 height 41
